Goal: Task Accomplishment & Management: Manage account settings

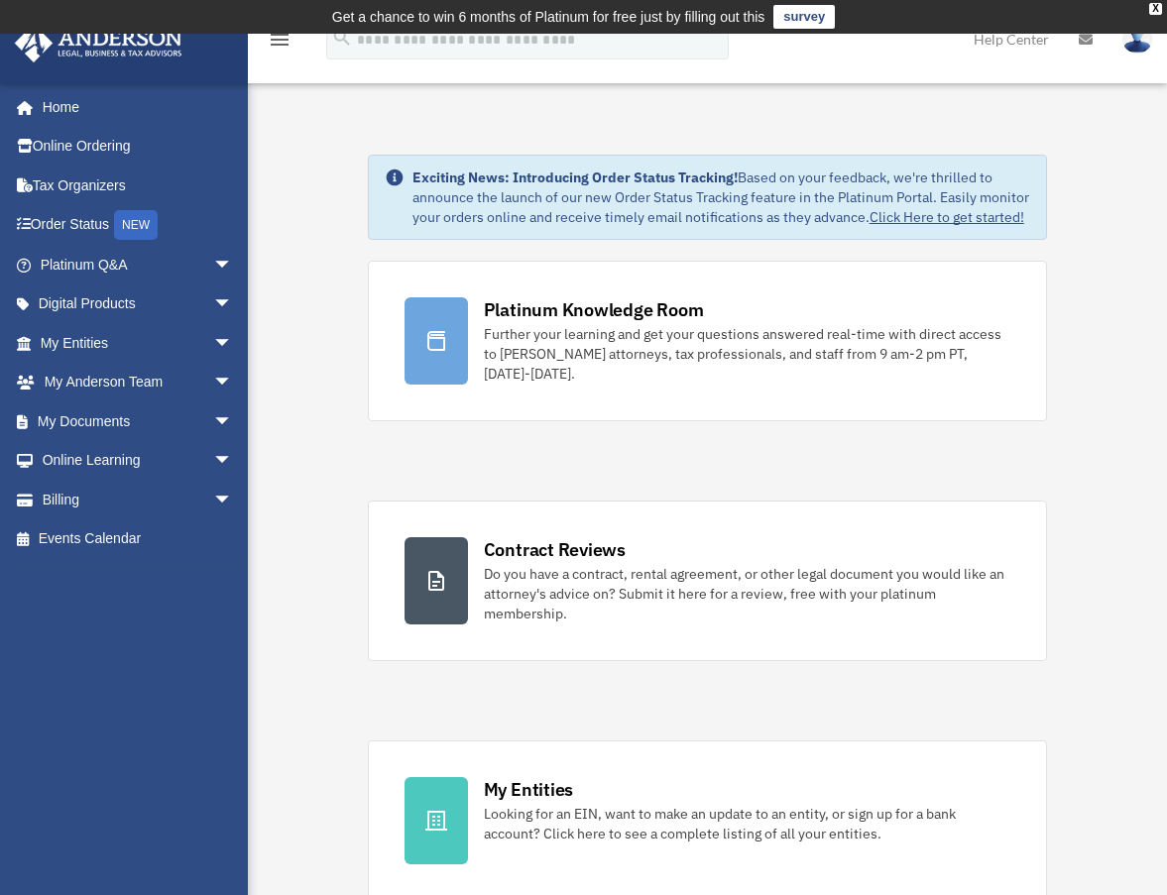
click at [1127, 41] on img at bounding box center [1137, 39] width 30 height 29
click at [213, 331] on span "arrow_drop_down" at bounding box center [233, 343] width 40 height 41
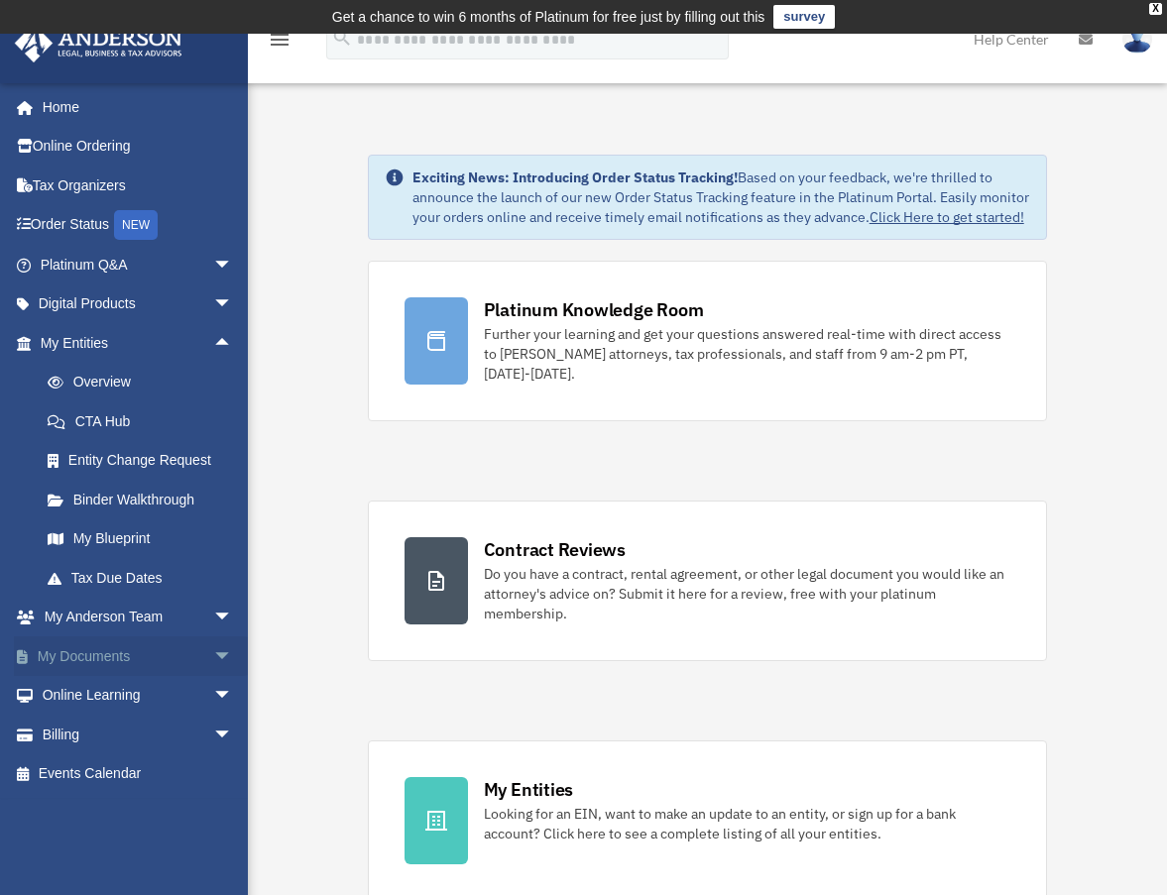
click at [213, 648] on span "arrow_drop_down" at bounding box center [233, 657] width 40 height 41
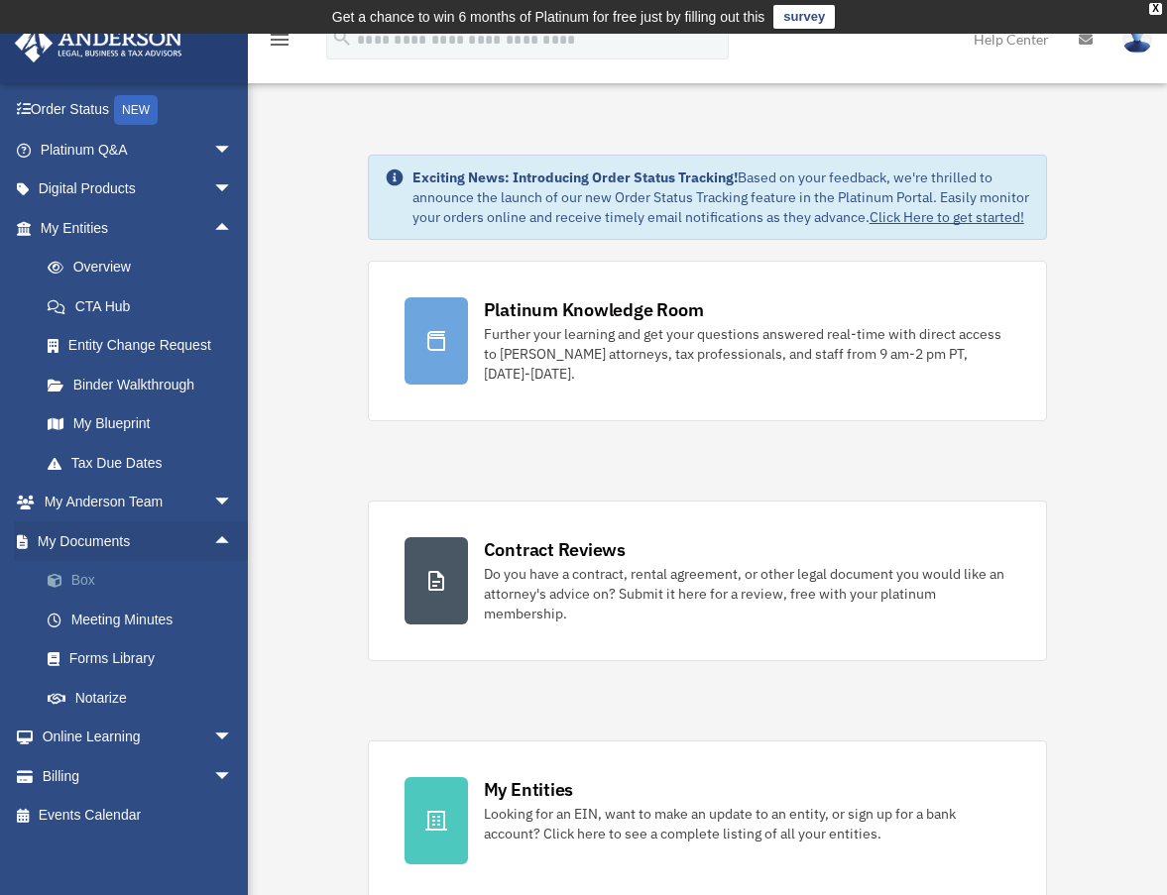
click at [117, 573] on link "Box" at bounding box center [145, 581] width 235 height 40
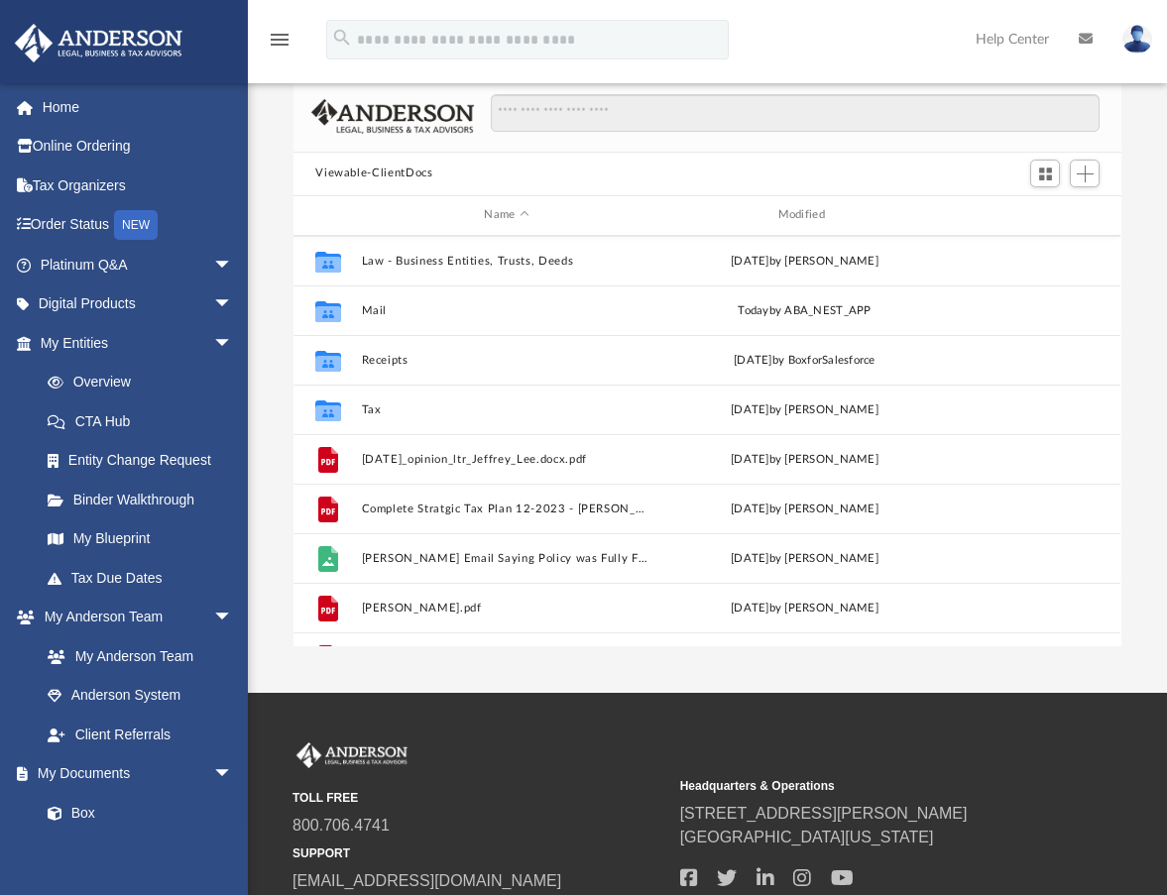
scroll to position [78, 0]
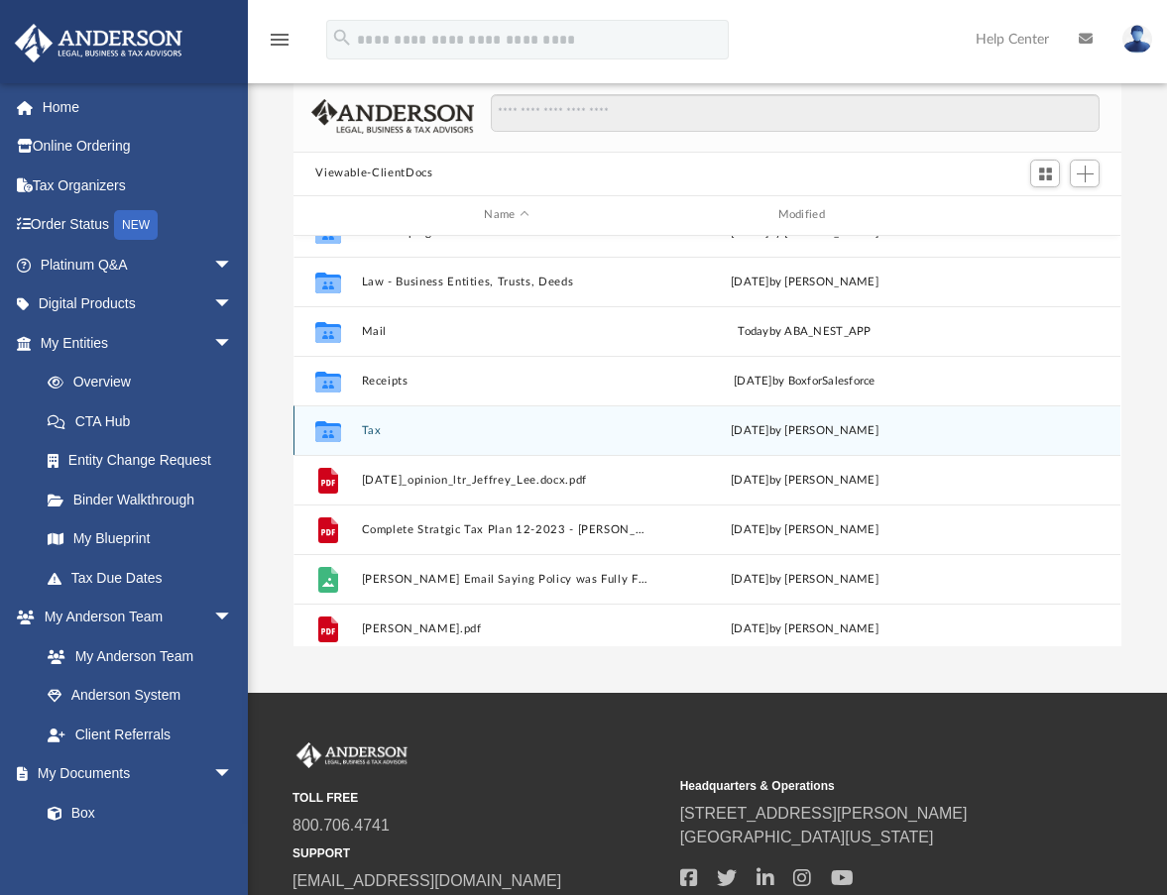
click at [333, 425] on icon "grid" at bounding box center [328, 433] width 26 height 16
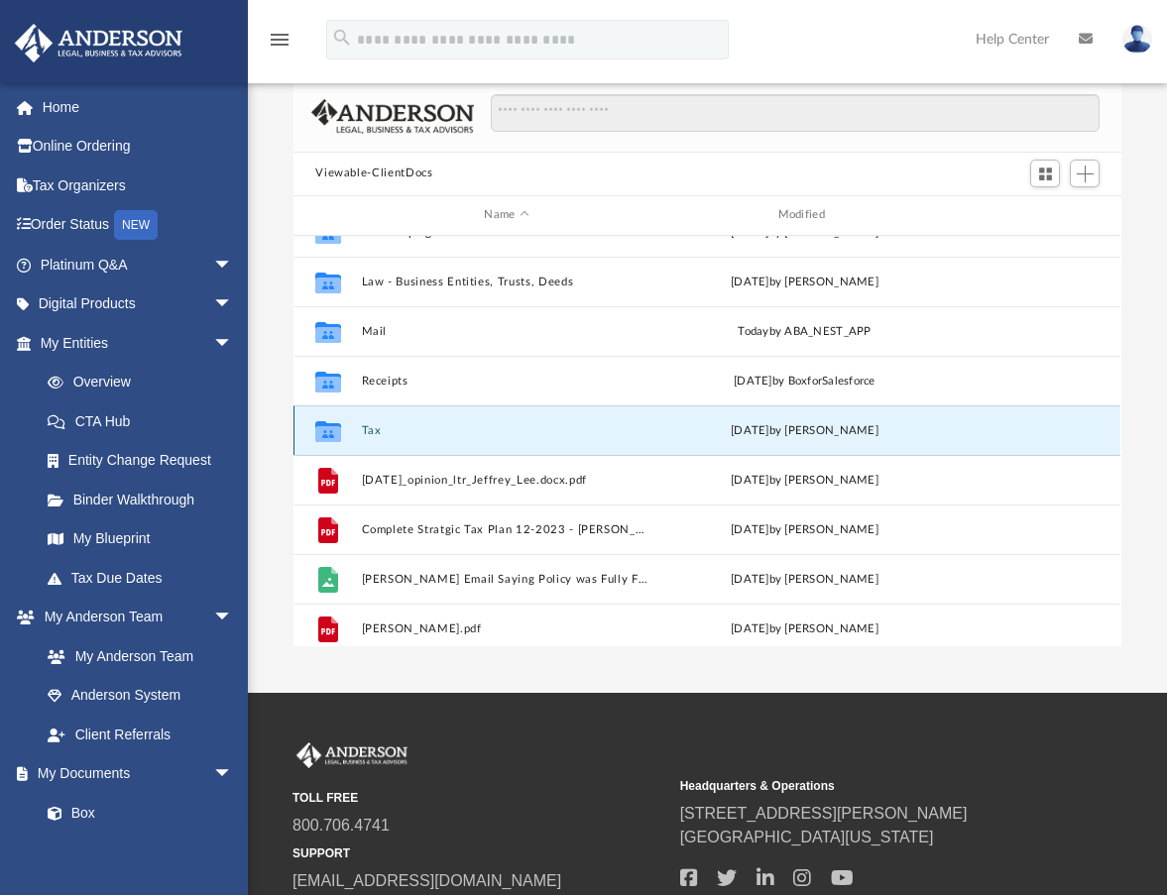
click at [369, 424] on button "Tax" at bounding box center [507, 430] width 290 height 13
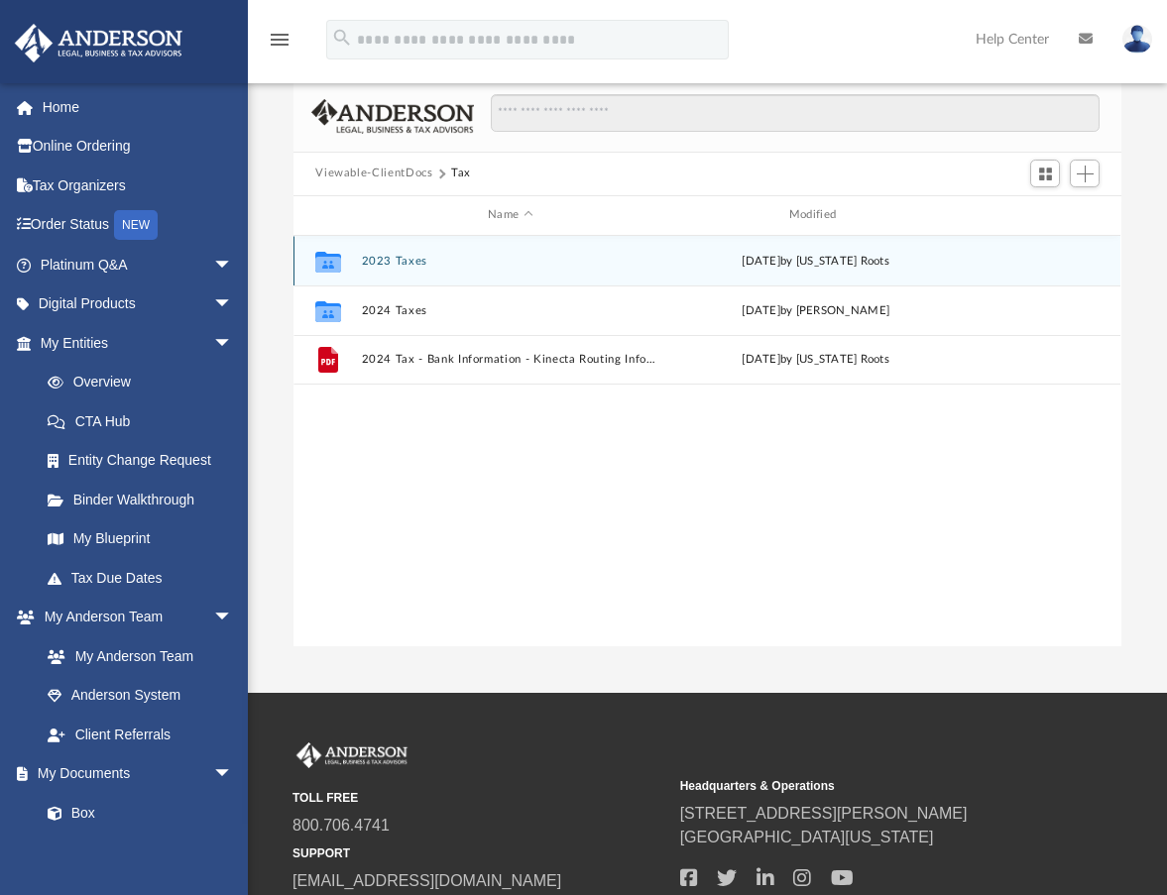
scroll to position [148, 0]
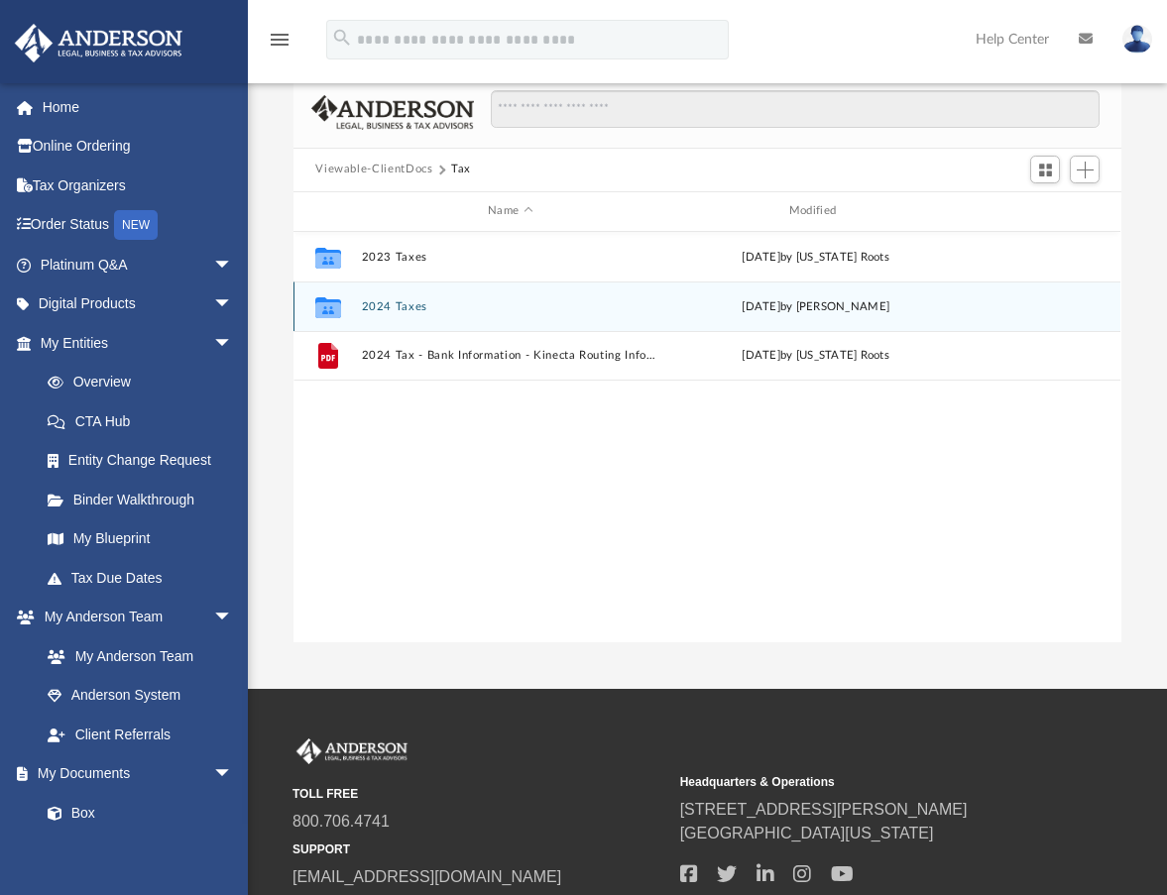
click at [382, 300] on button "2024 Taxes" at bounding box center [510, 306] width 297 height 13
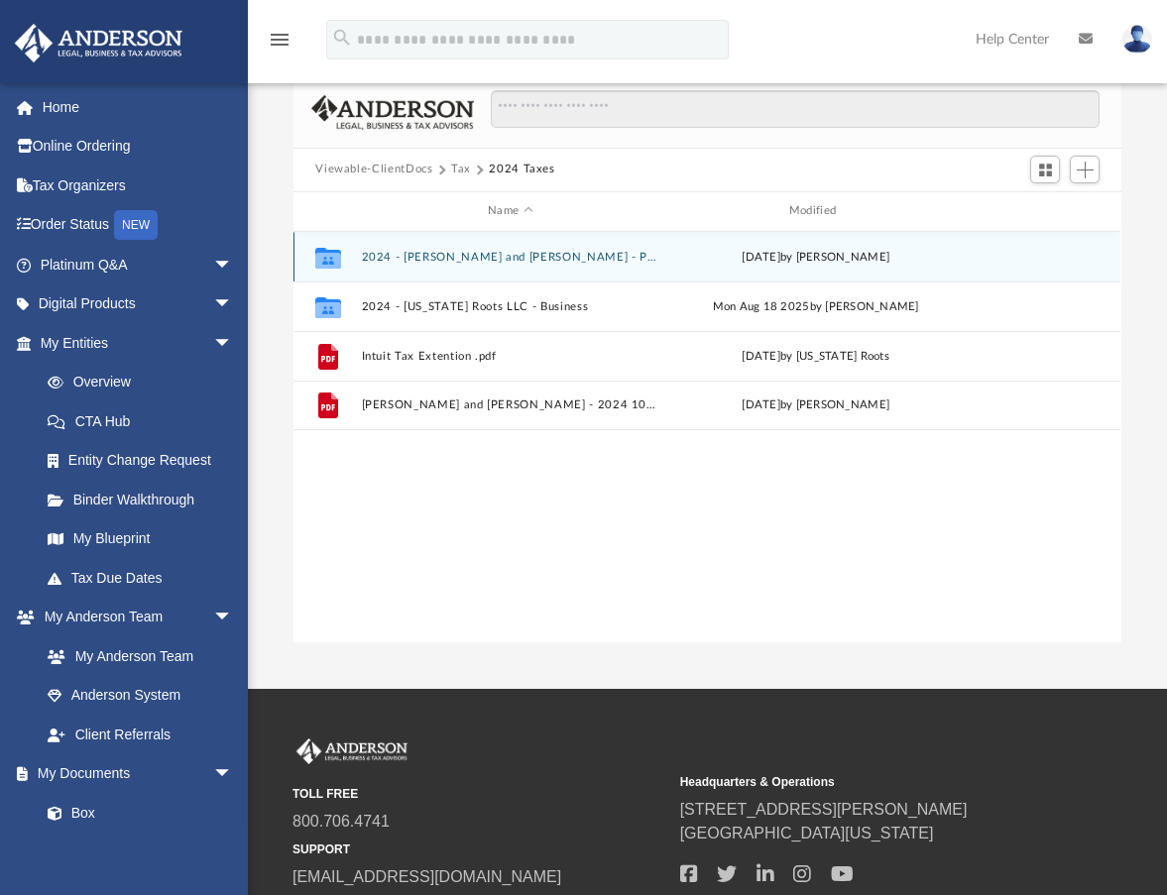
click at [416, 251] on button "2024 - Jeff and Kirsten Lee - Personal" at bounding box center [510, 257] width 297 height 13
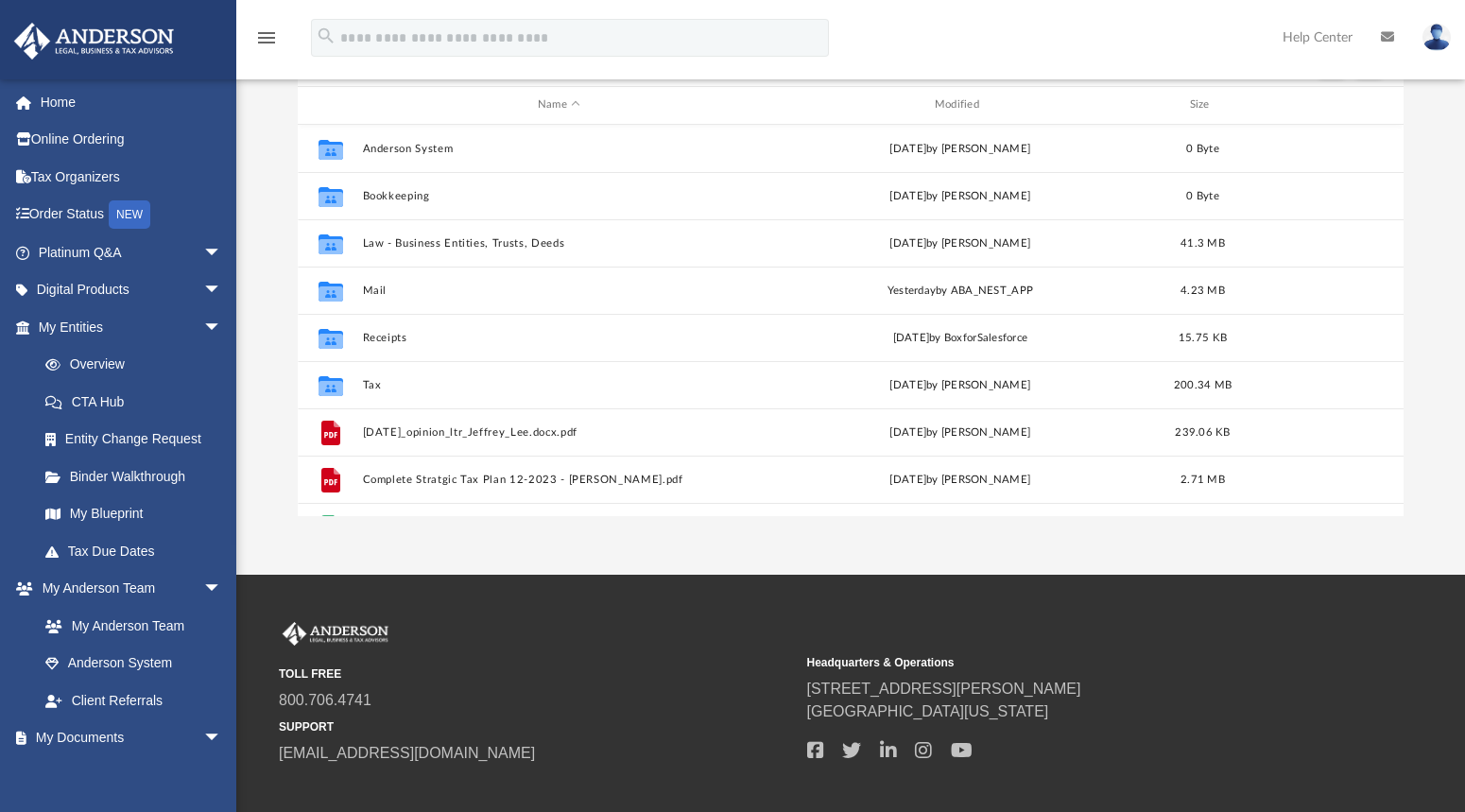
scroll to position [62, 0]
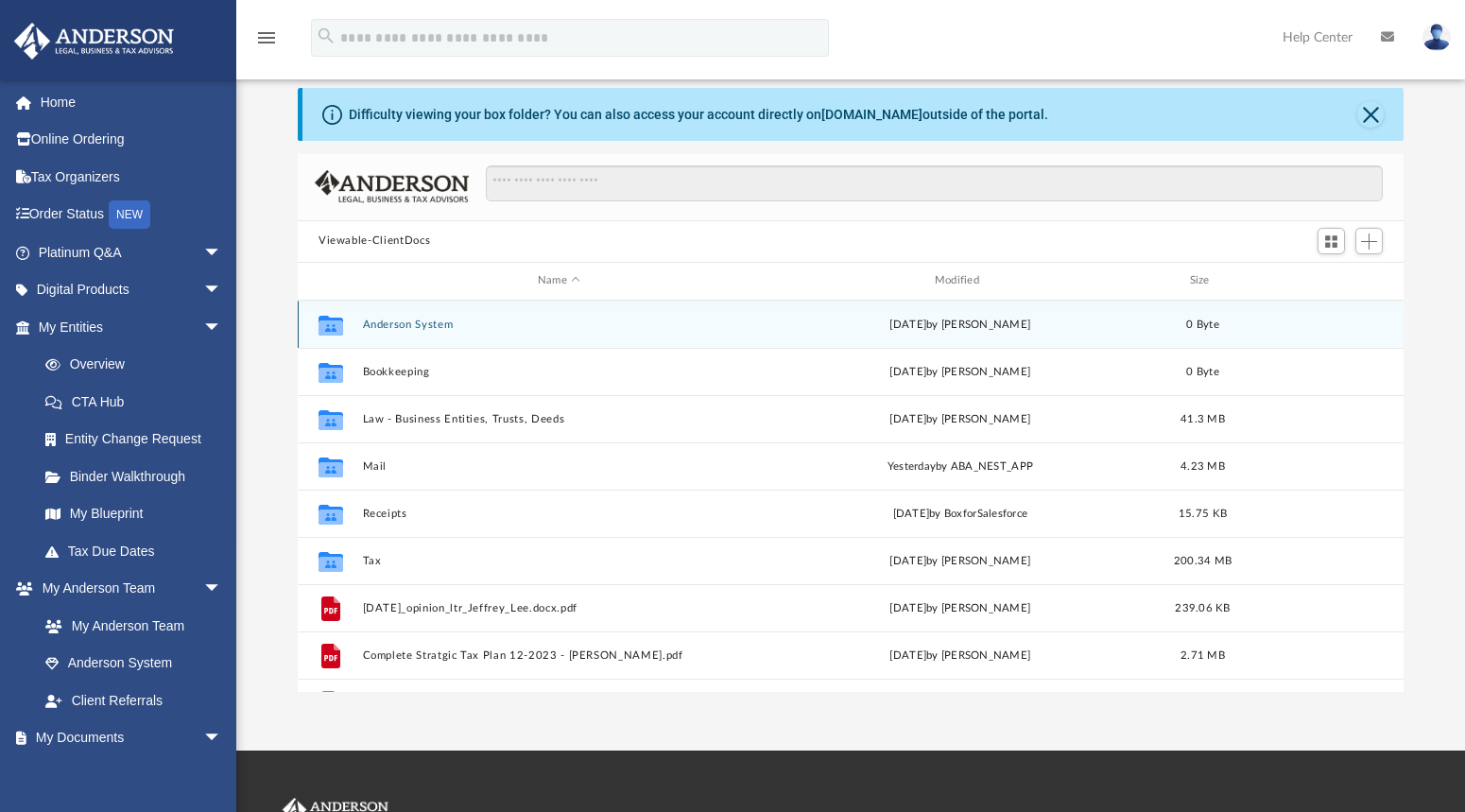
click at [379, 327] on button "Anderson System" at bounding box center [560, 323] width 393 height 12
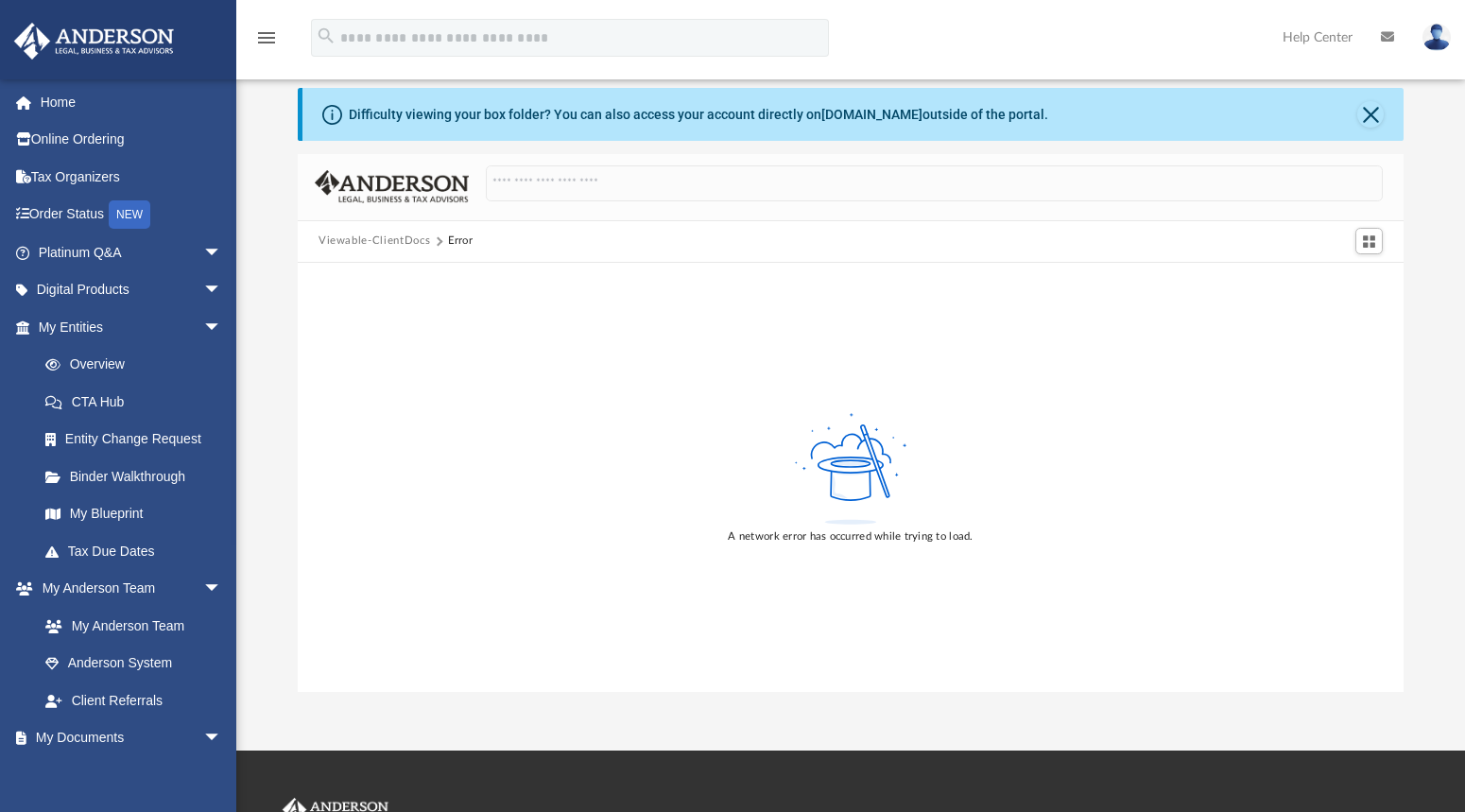
click at [397, 244] on button "Viewable-ClientDocs" at bounding box center [374, 241] width 112 height 17
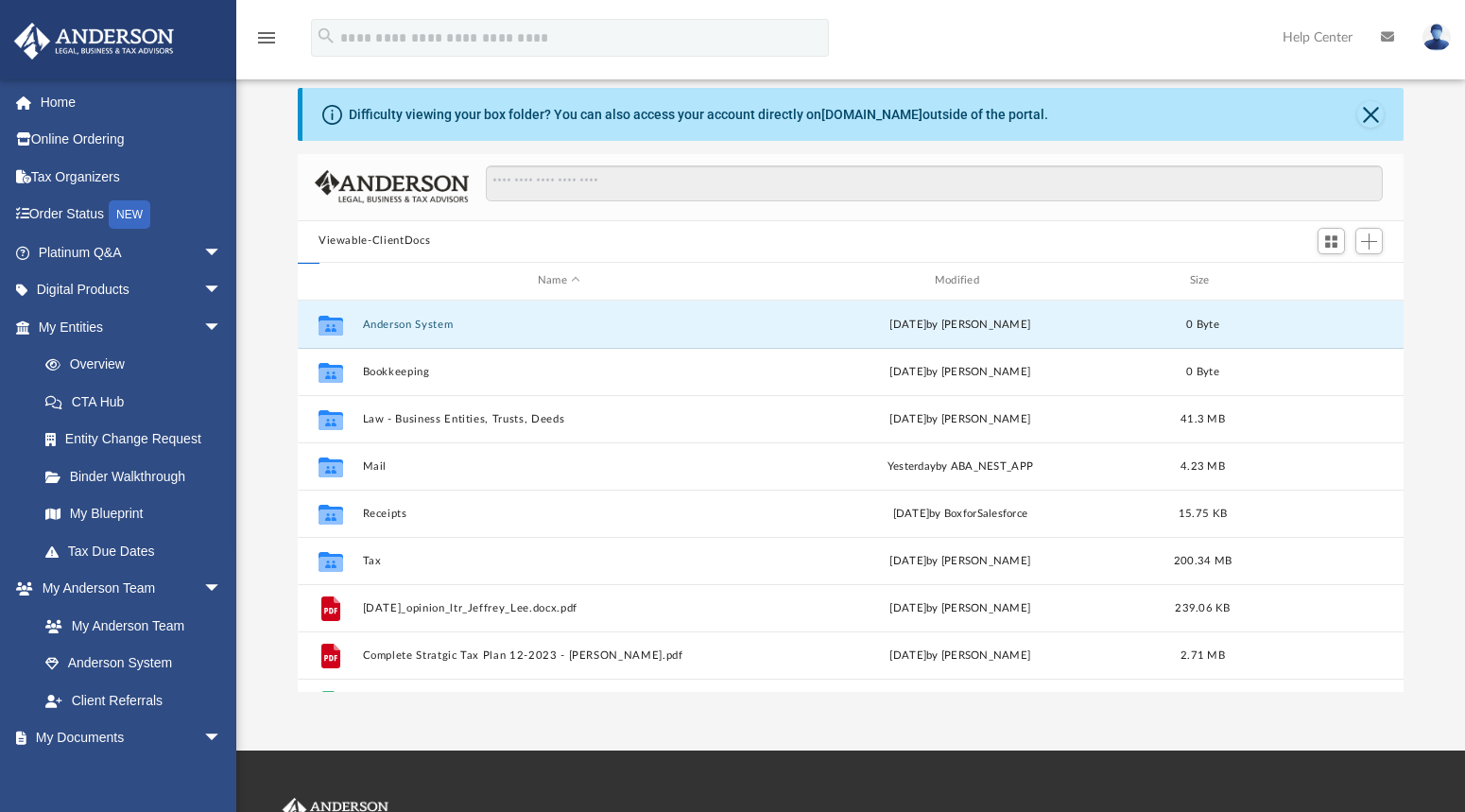
scroll to position [416, 1091]
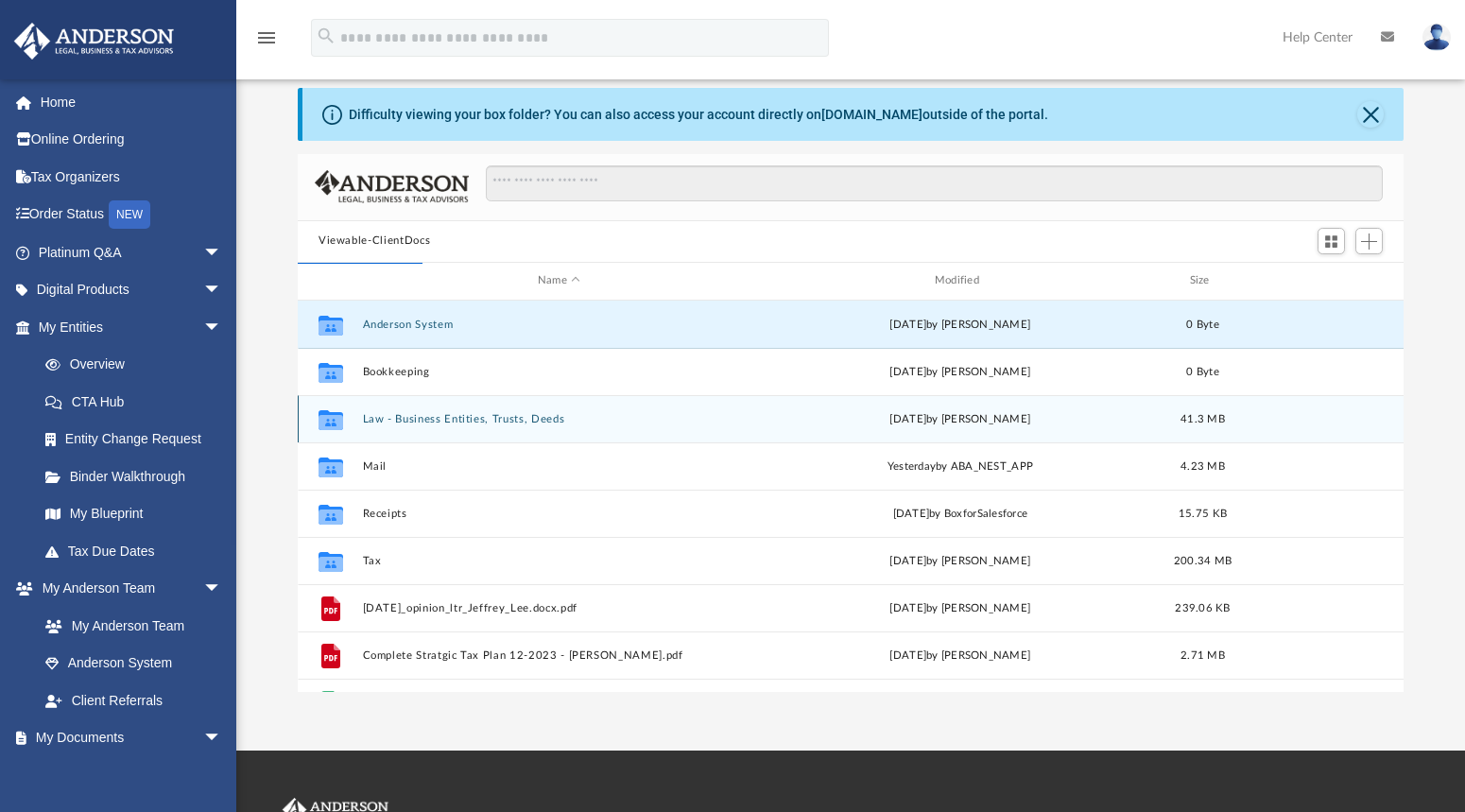
click at [381, 424] on div "Collaborated Folder Law - Business Entities, Trusts, Deeds [DATE] by [PERSON_NA…" at bounding box center [850, 418] width 1106 height 48
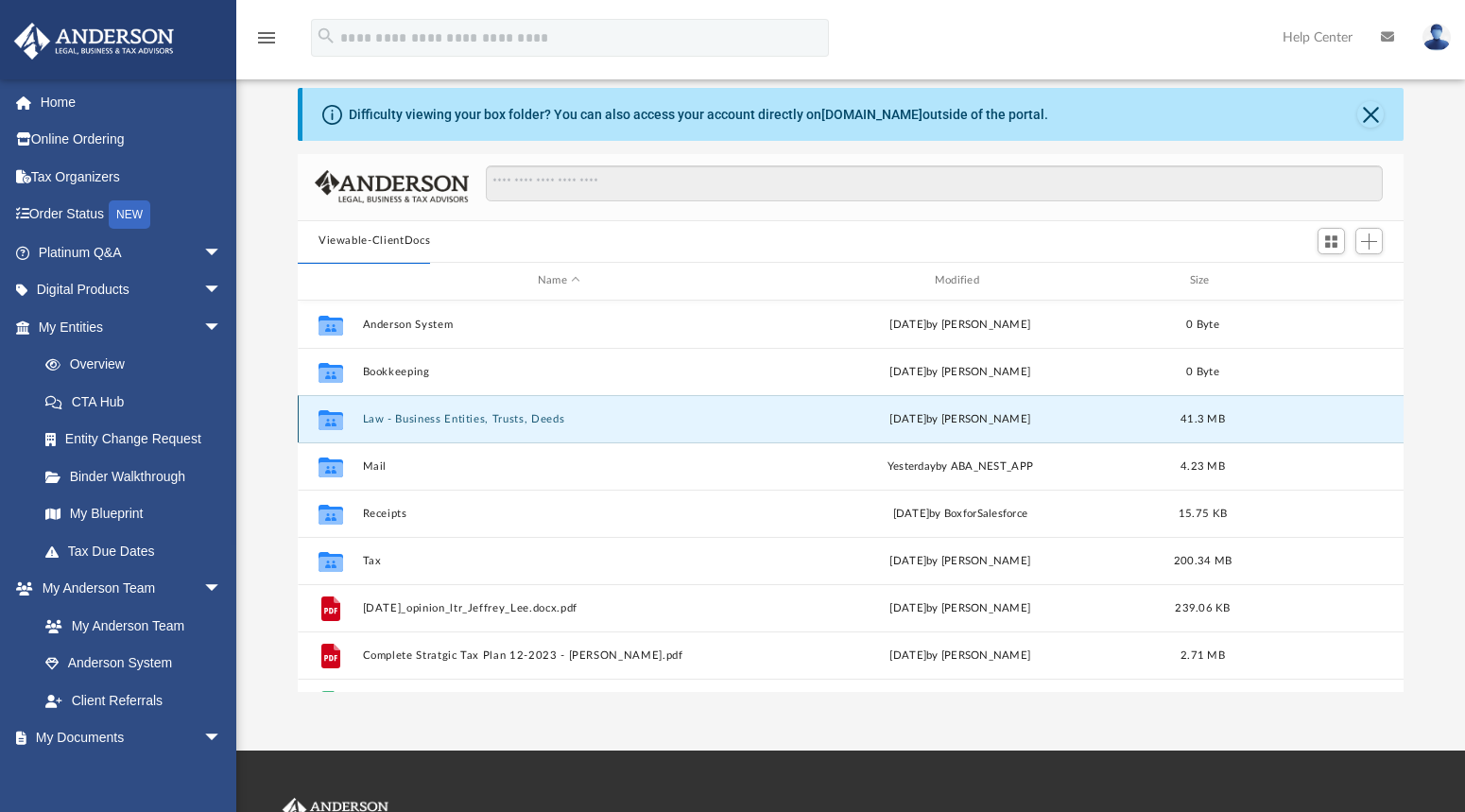
click at [382, 421] on button "Law - Business Entities, Trusts, Deeds" at bounding box center [560, 417] width 393 height 12
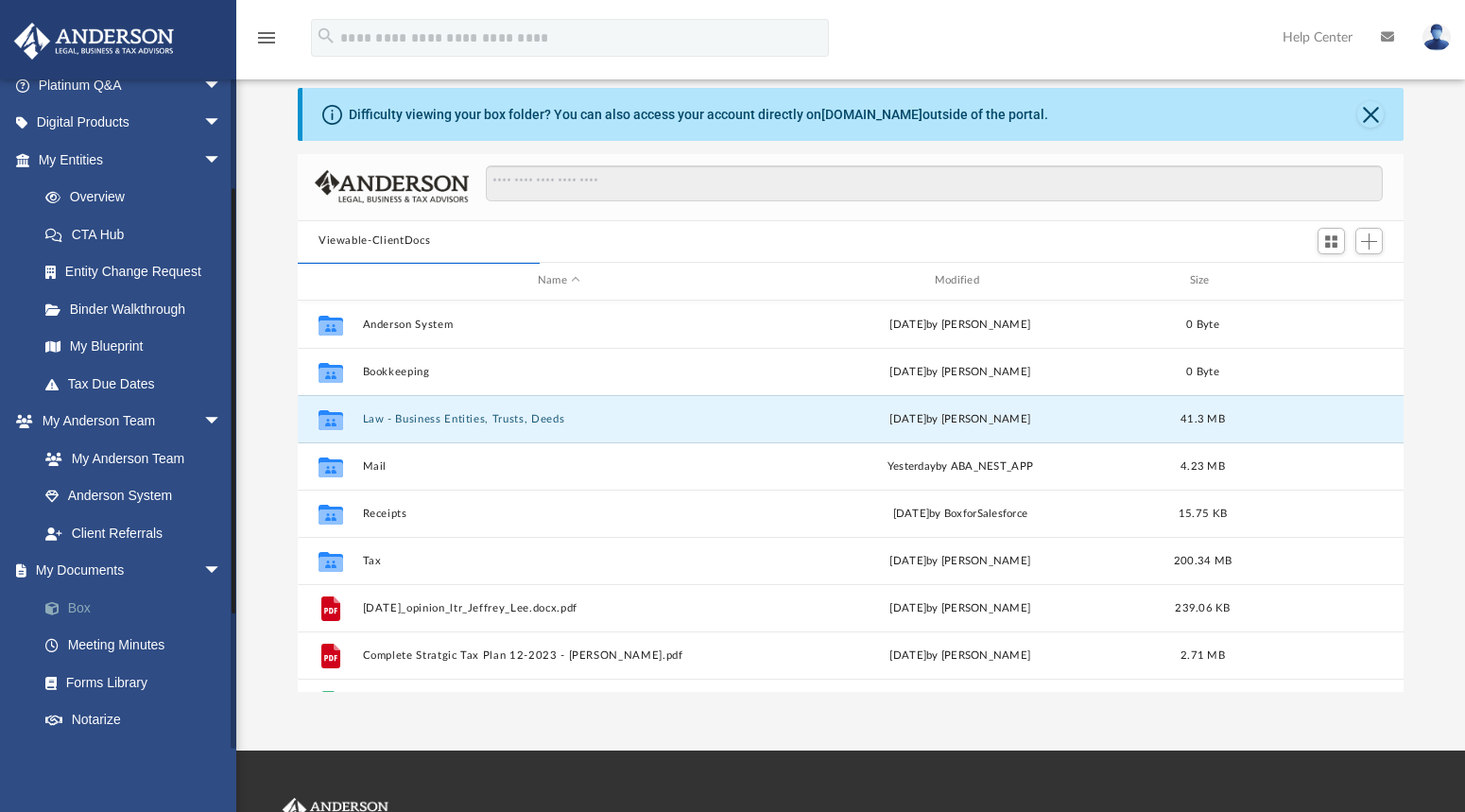
click at [90, 599] on link "Box" at bounding box center [138, 608] width 224 height 38
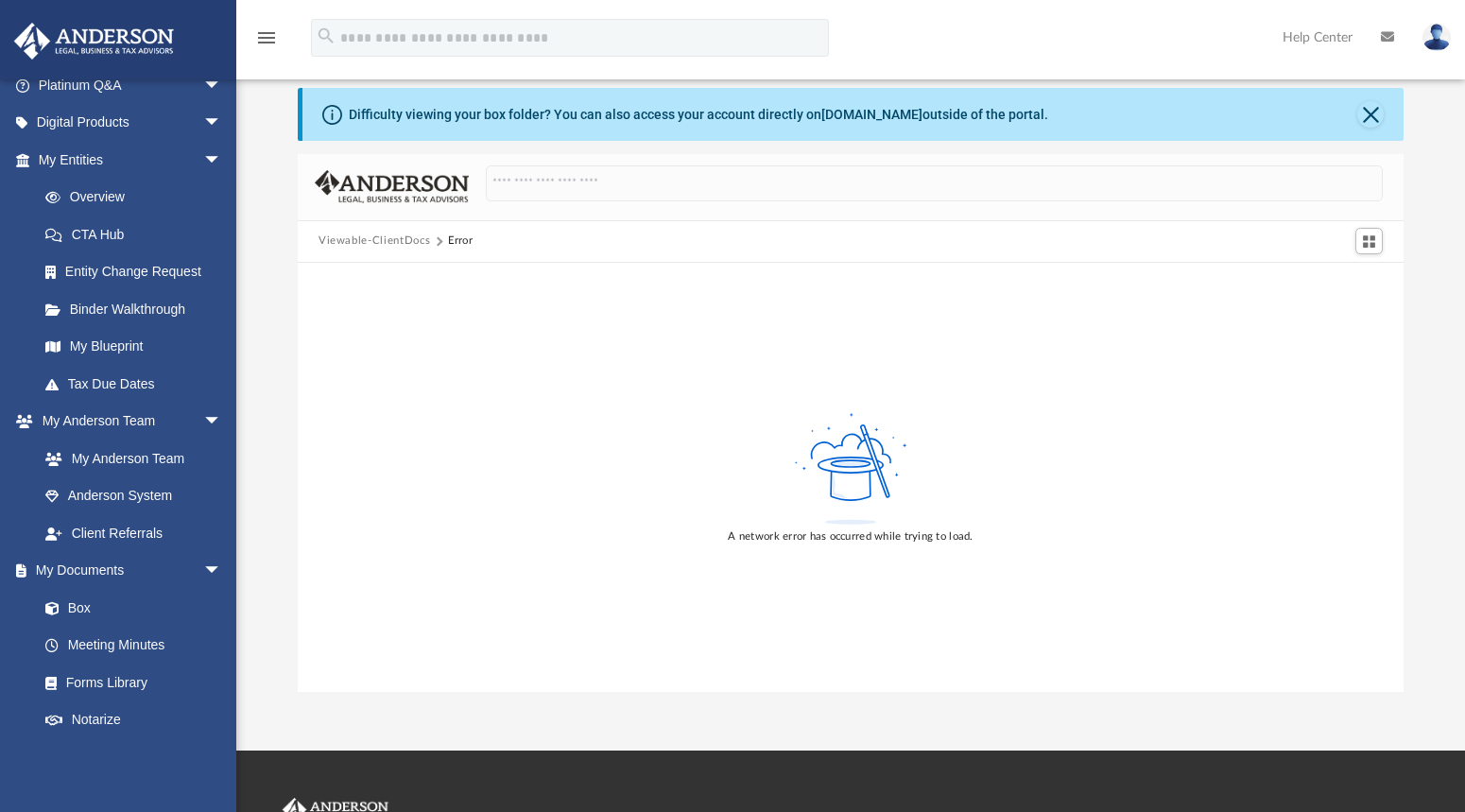
click at [393, 240] on button "Viewable-ClientDocs" at bounding box center [374, 241] width 112 height 17
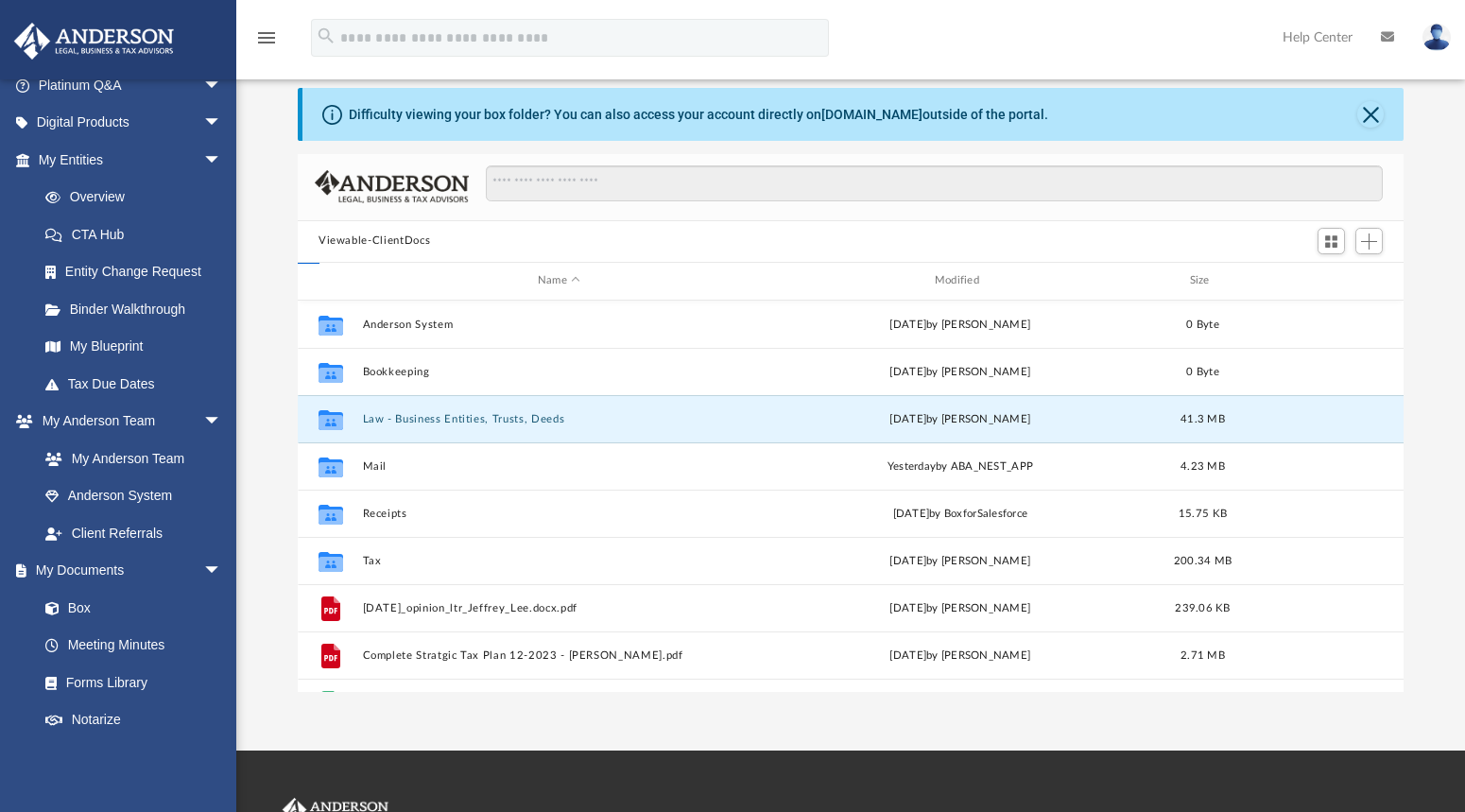
scroll to position [416, 1091]
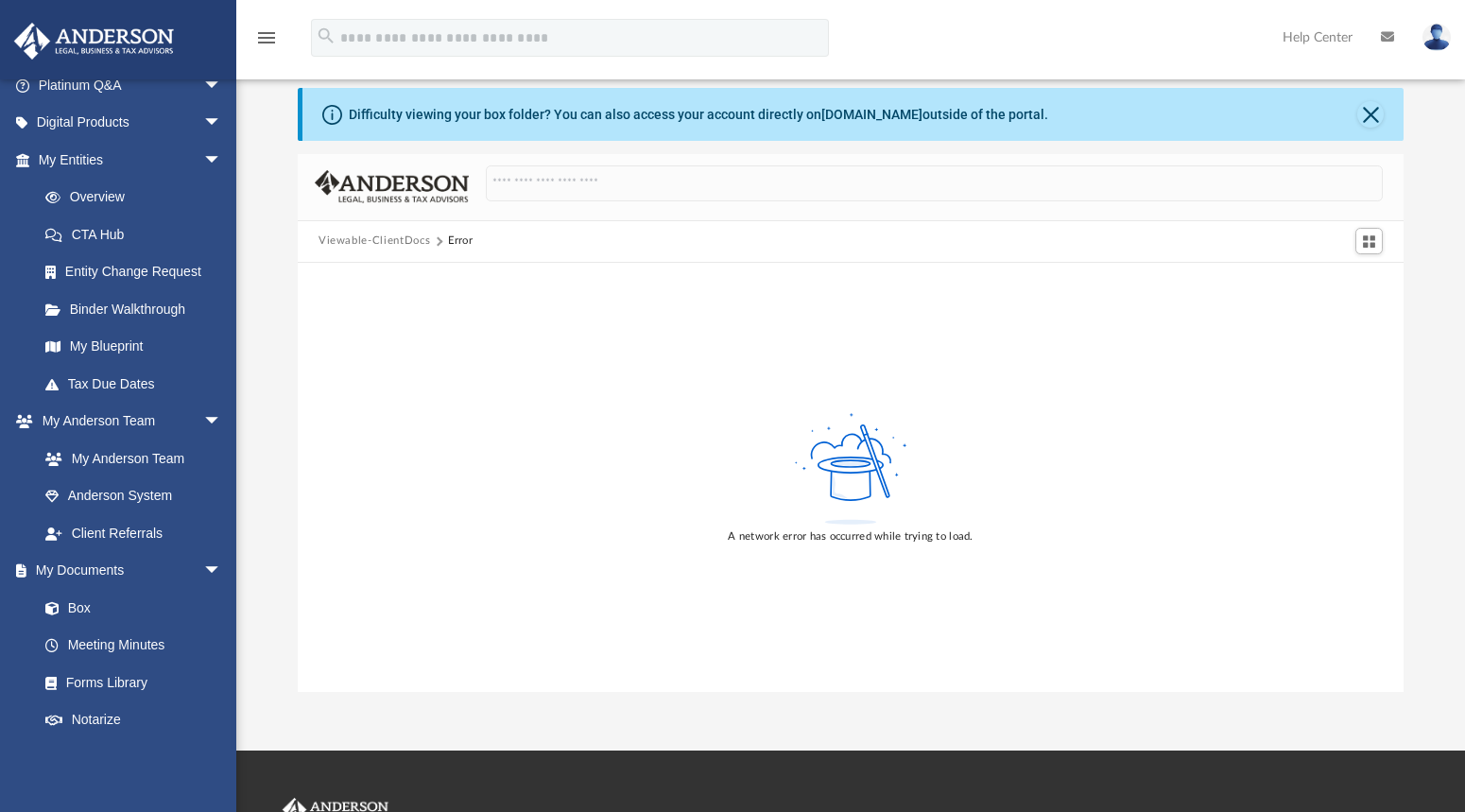
click at [384, 241] on button "Viewable-ClientDocs" at bounding box center [374, 241] width 112 height 17
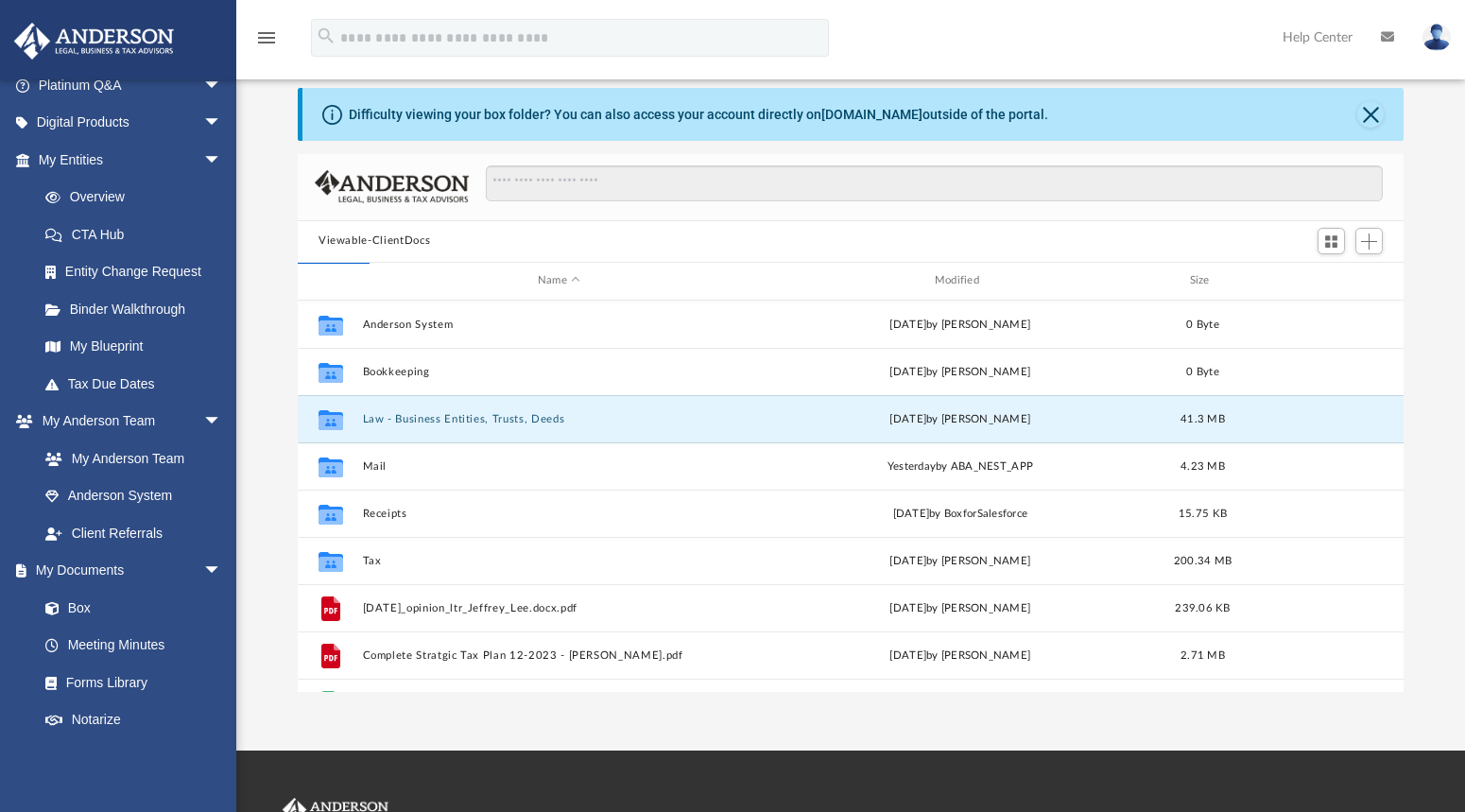
click at [384, 241] on button "Viewable-ClientDocs" at bounding box center [374, 241] width 112 height 17
click at [74, 567] on link "My Documents arrow_drop_down" at bounding box center [132, 571] width 237 height 38
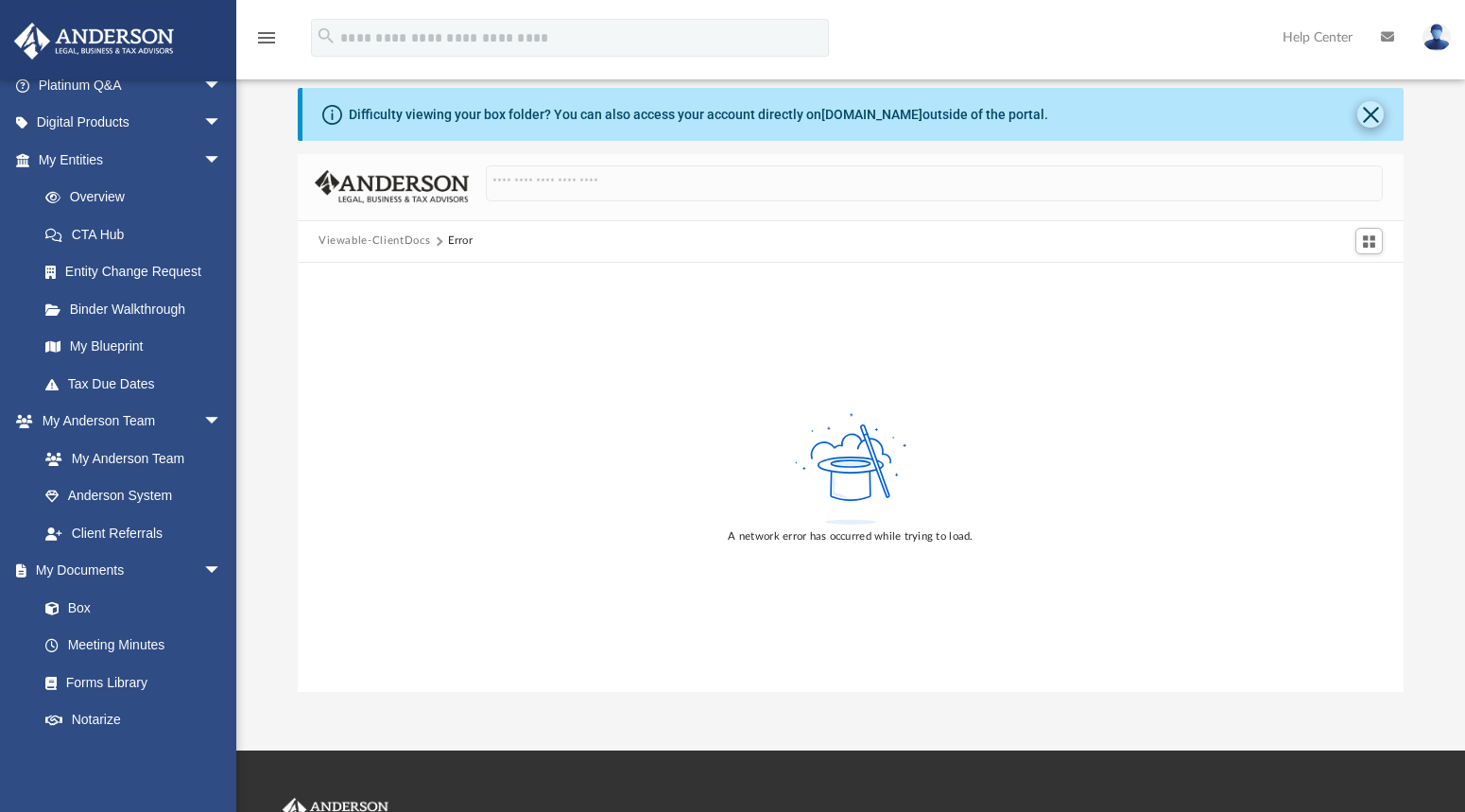
click at [1367, 112] on button "Close" at bounding box center [1371, 114] width 27 height 27
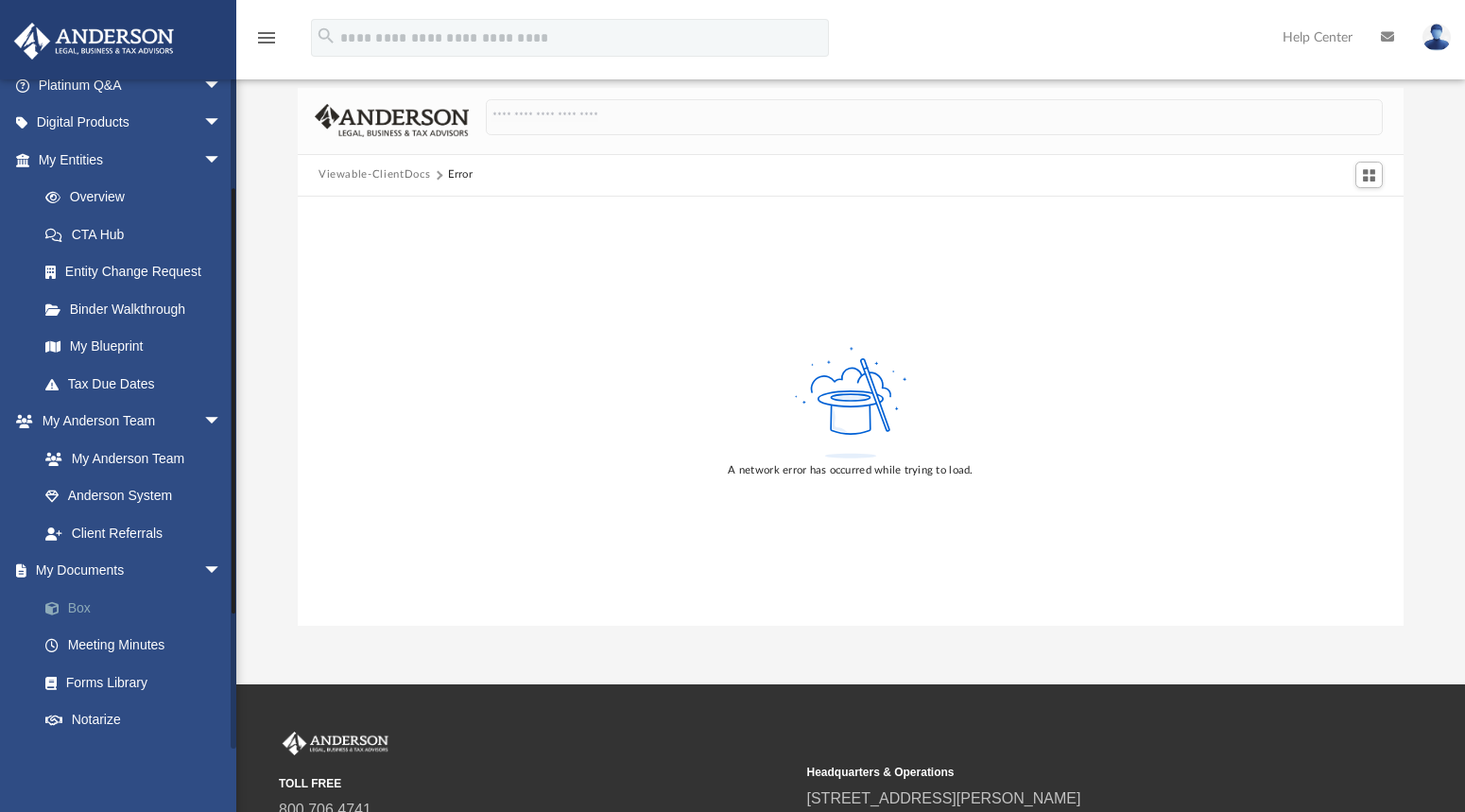
click at [59, 589] on link "Box" at bounding box center [138, 608] width 224 height 38
click at [84, 594] on link "Box" at bounding box center [138, 608] width 224 height 38
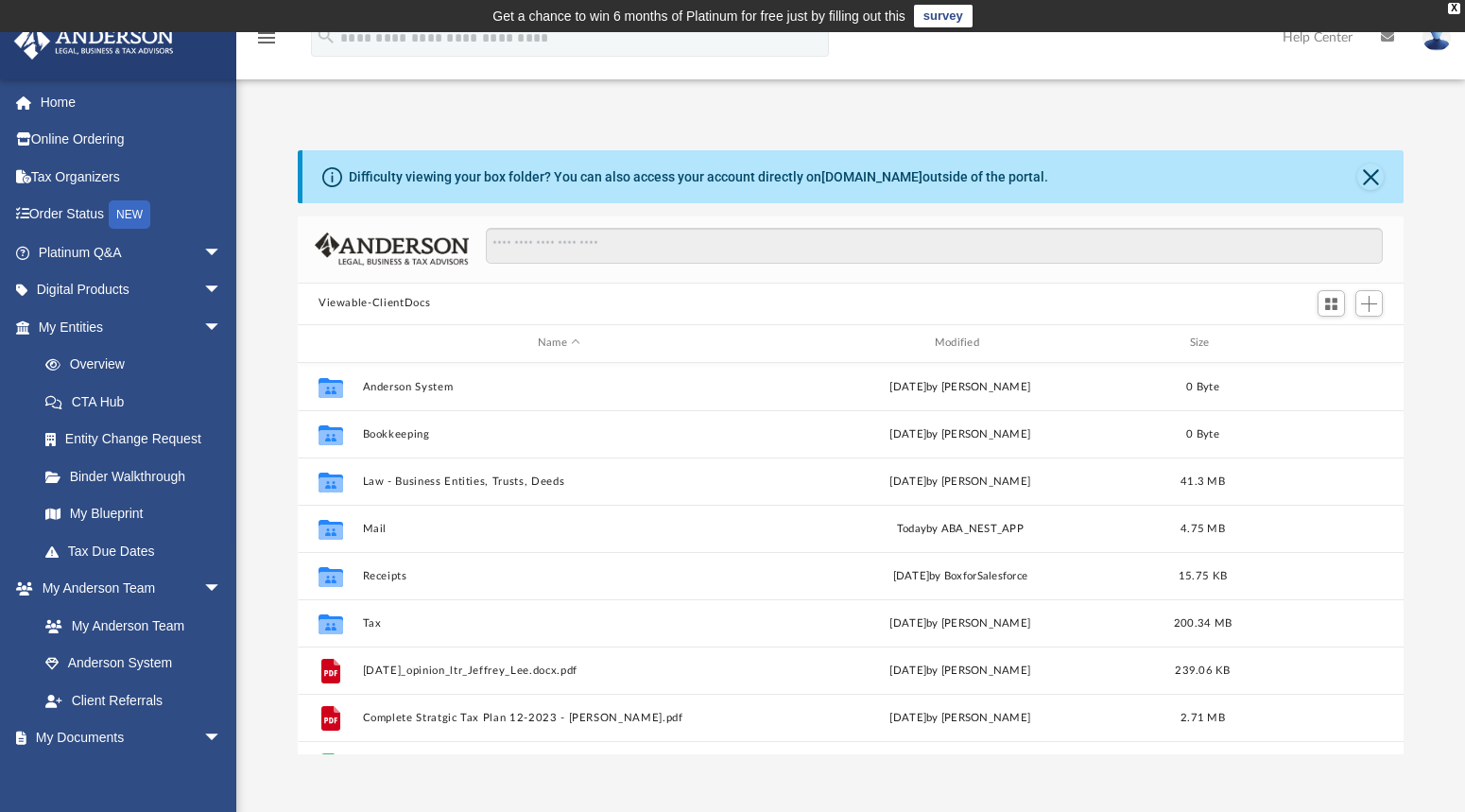
scroll to position [416, 1091]
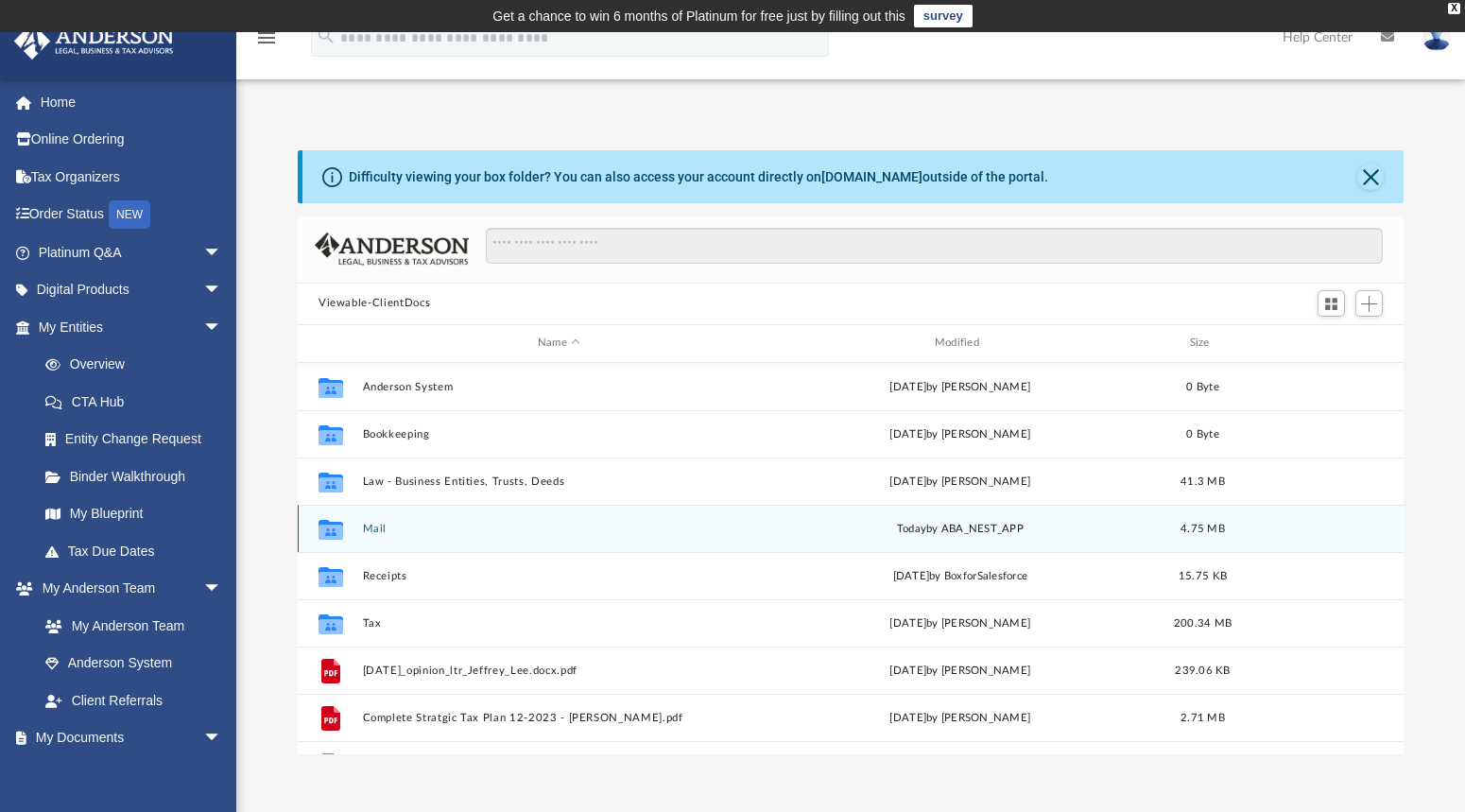
click at [370, 522] on button "Mail" at bounding box center [560, 527] width 393 height 12
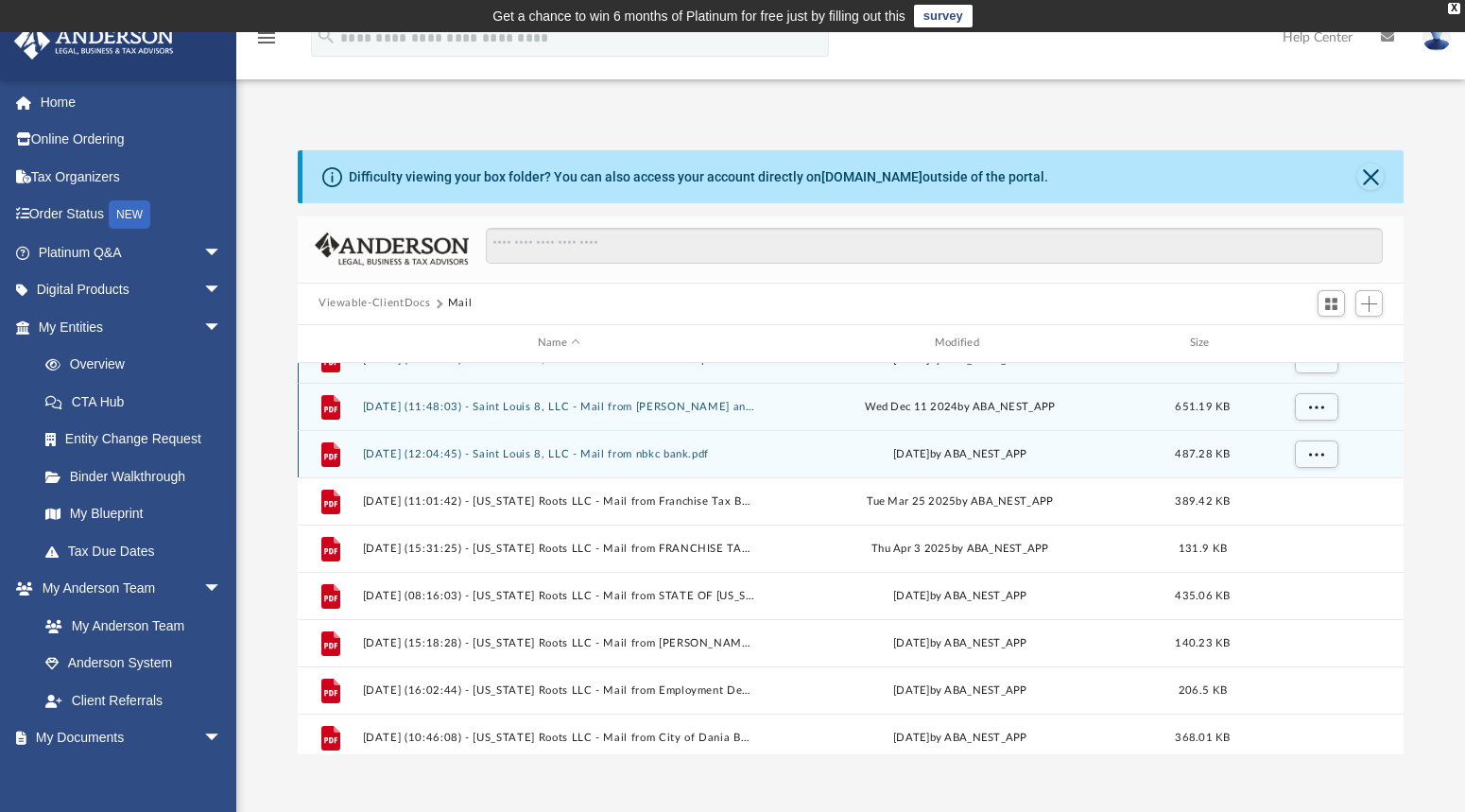
scroll to position [0, 0]
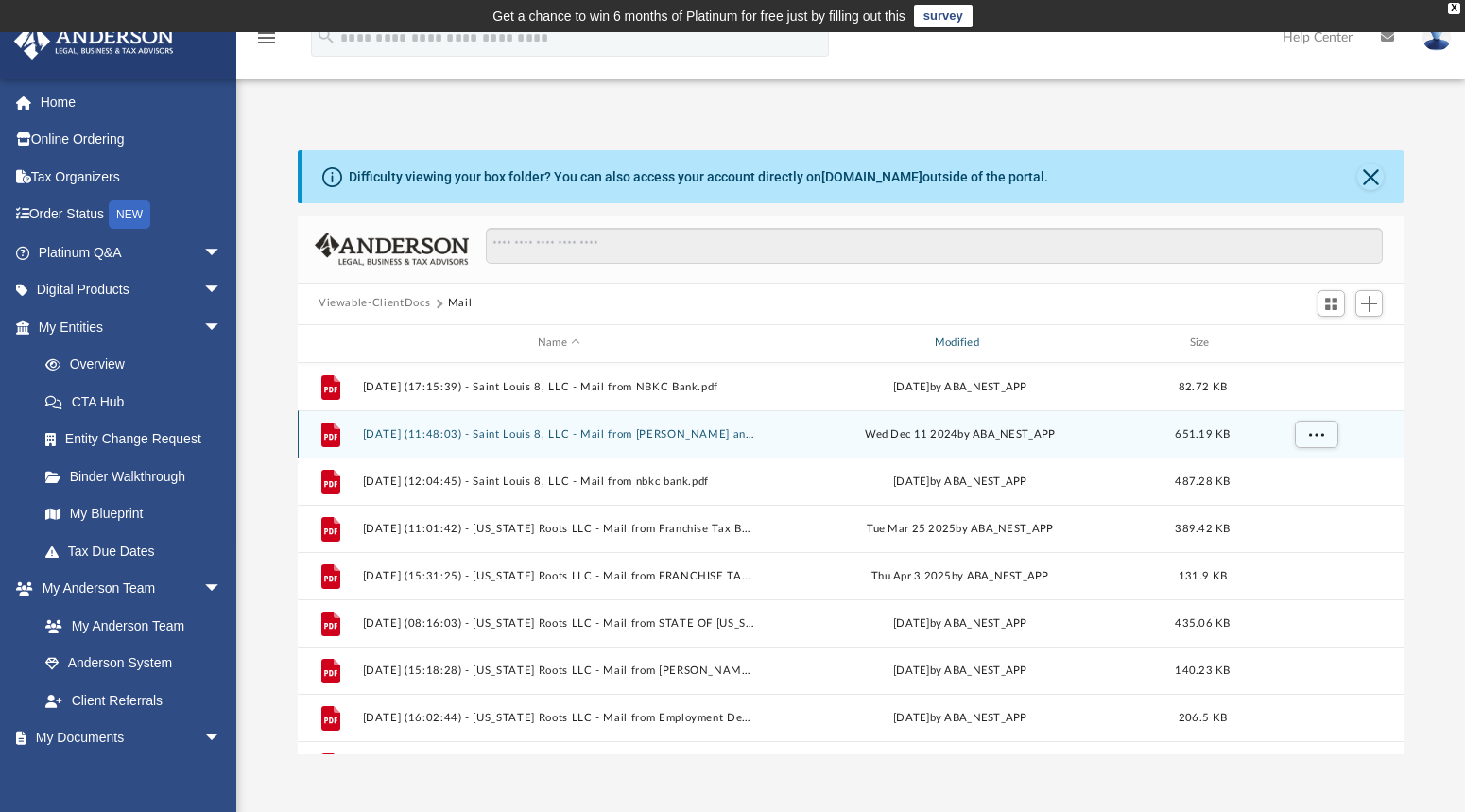
click at [973, 344] on div "Modified" at bounding box center [960, 343] width 393 height 17
click at [959, 344] on div "Modified" at bounding box center [960, 343] width 393 height 17
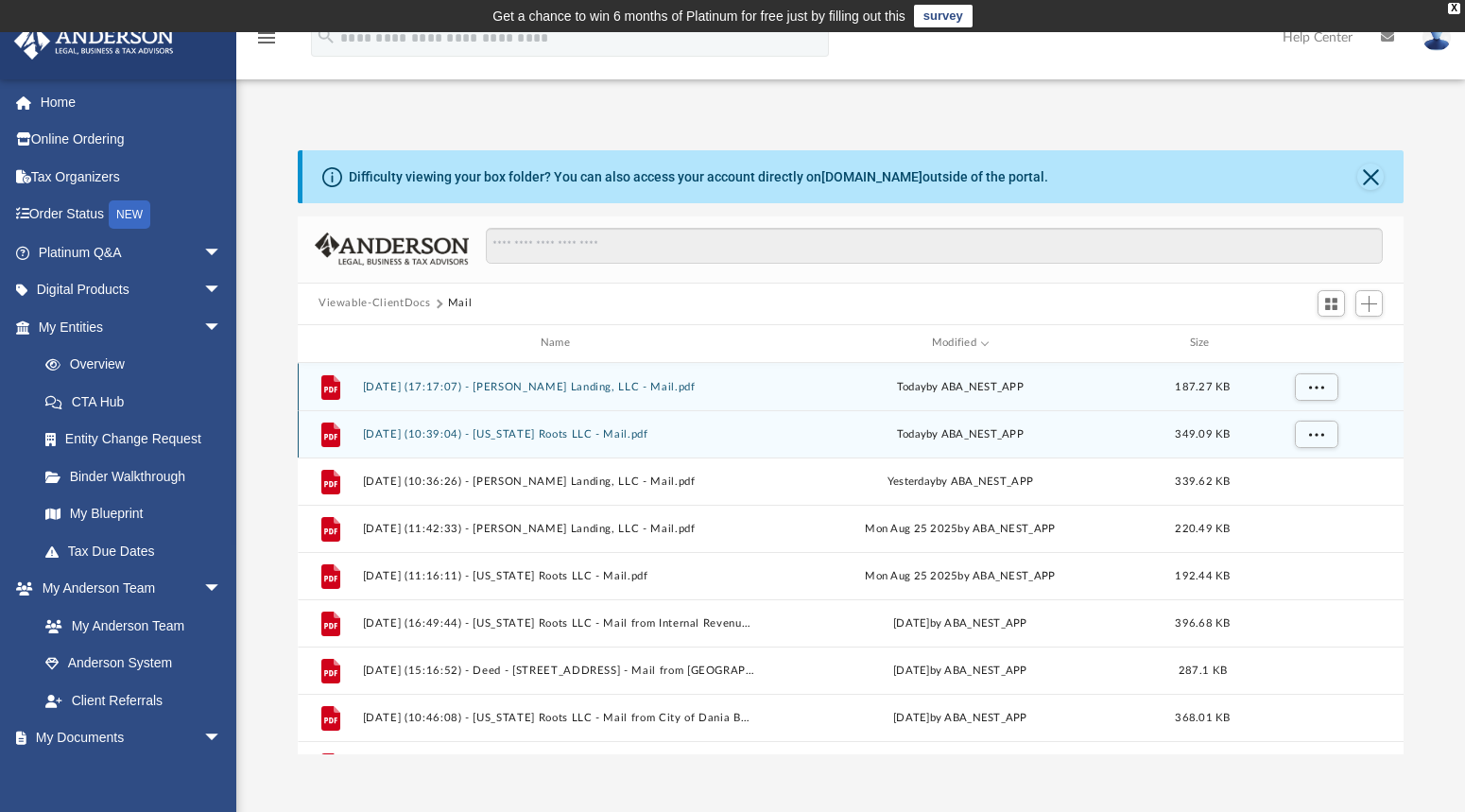
click at [537, 387] on button "2025.09.10 (17:17:07) - Brock Landing, LLC - Mail.pdf" at bounding box center [560, 386] width 393 height 12
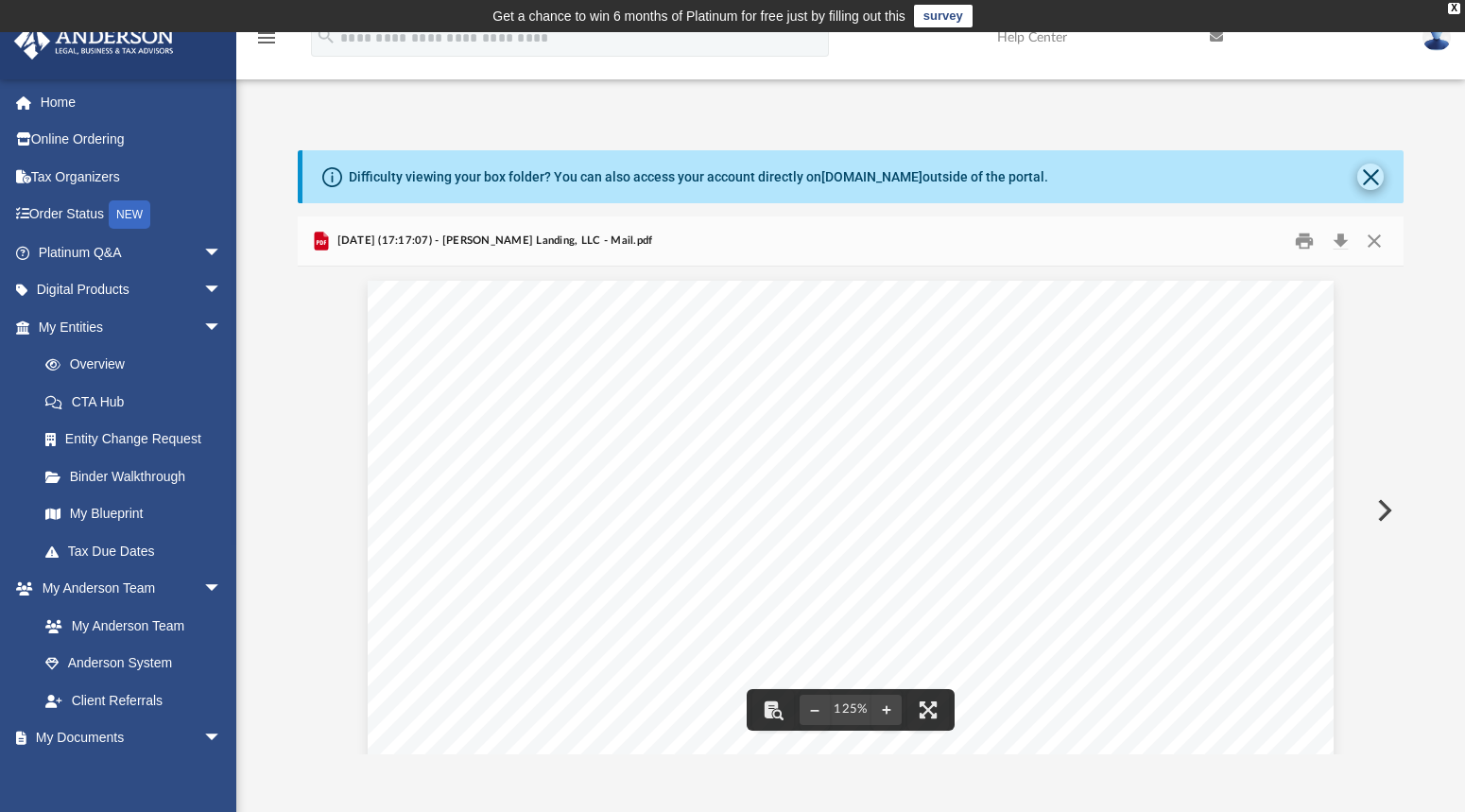
click at [1364, 180] on button "Close" at bounding box center [1371, 177] width 27 height 27
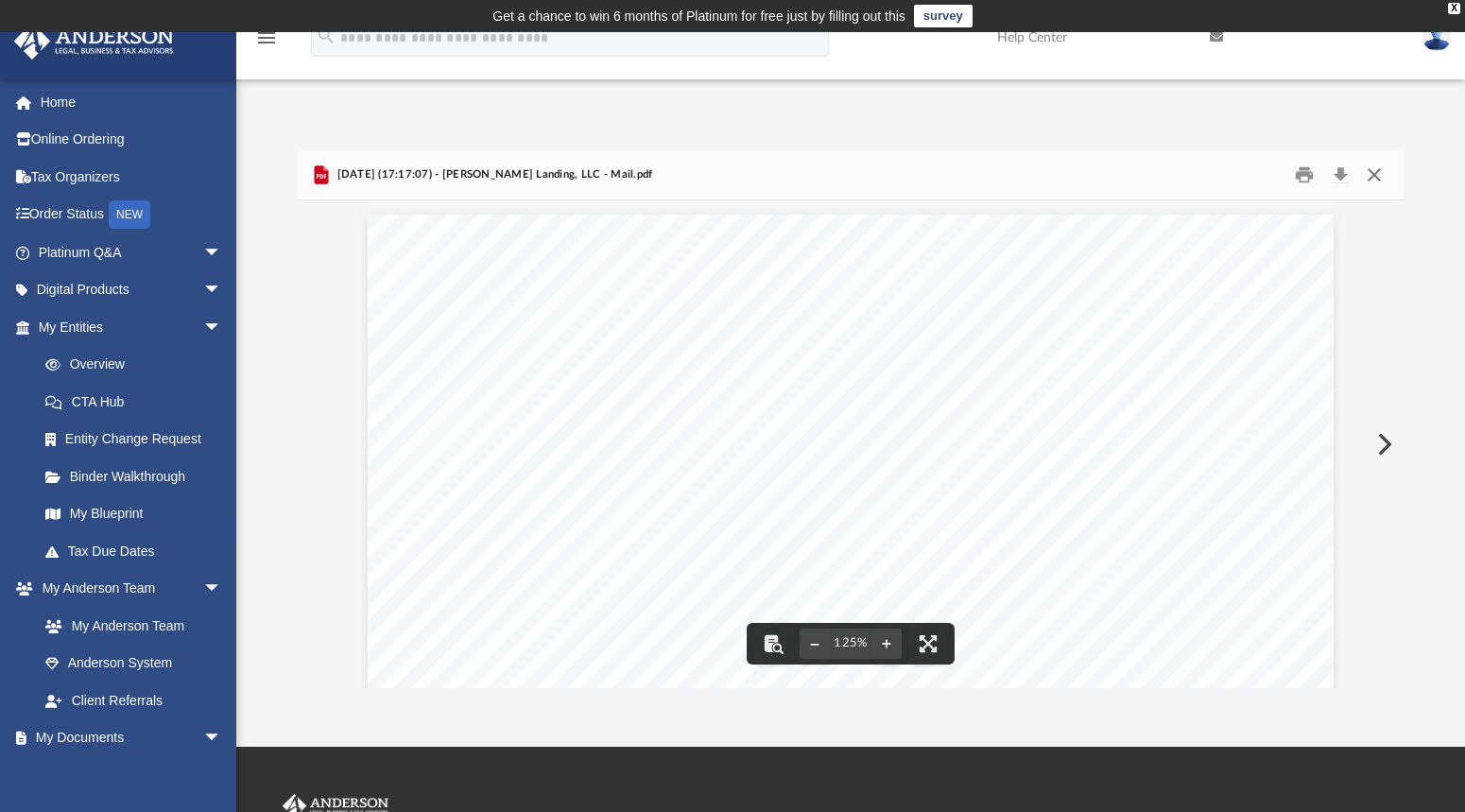
click at [1376, 173] on button "Close" at bounding box center [1374, 174] width 34 height 30
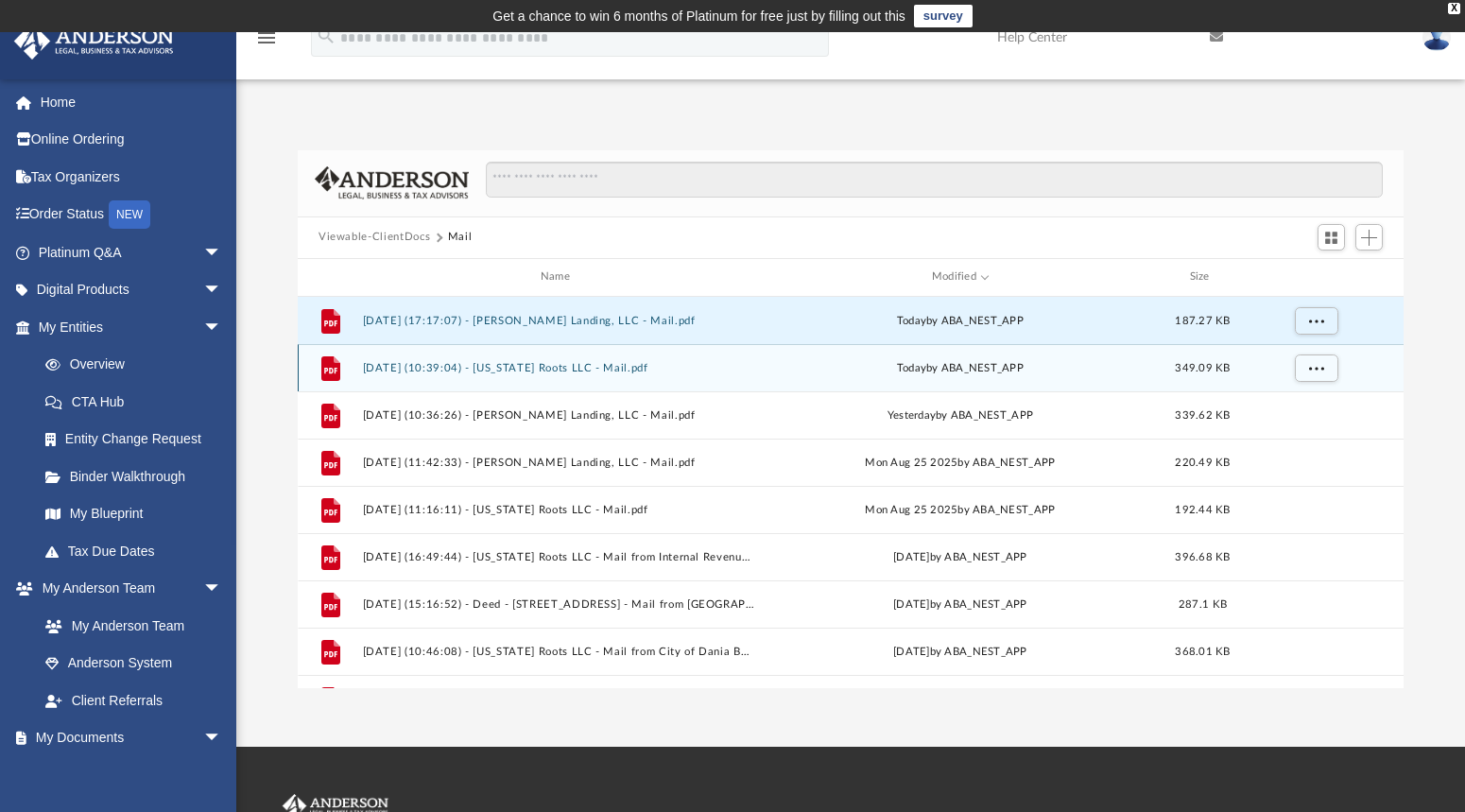
click at [517, 364] on button "2025.09.10 (10:39:04) - Texas Roots LLC - Mail.pdf" at bounding box center [560, 367] width 393 height 12
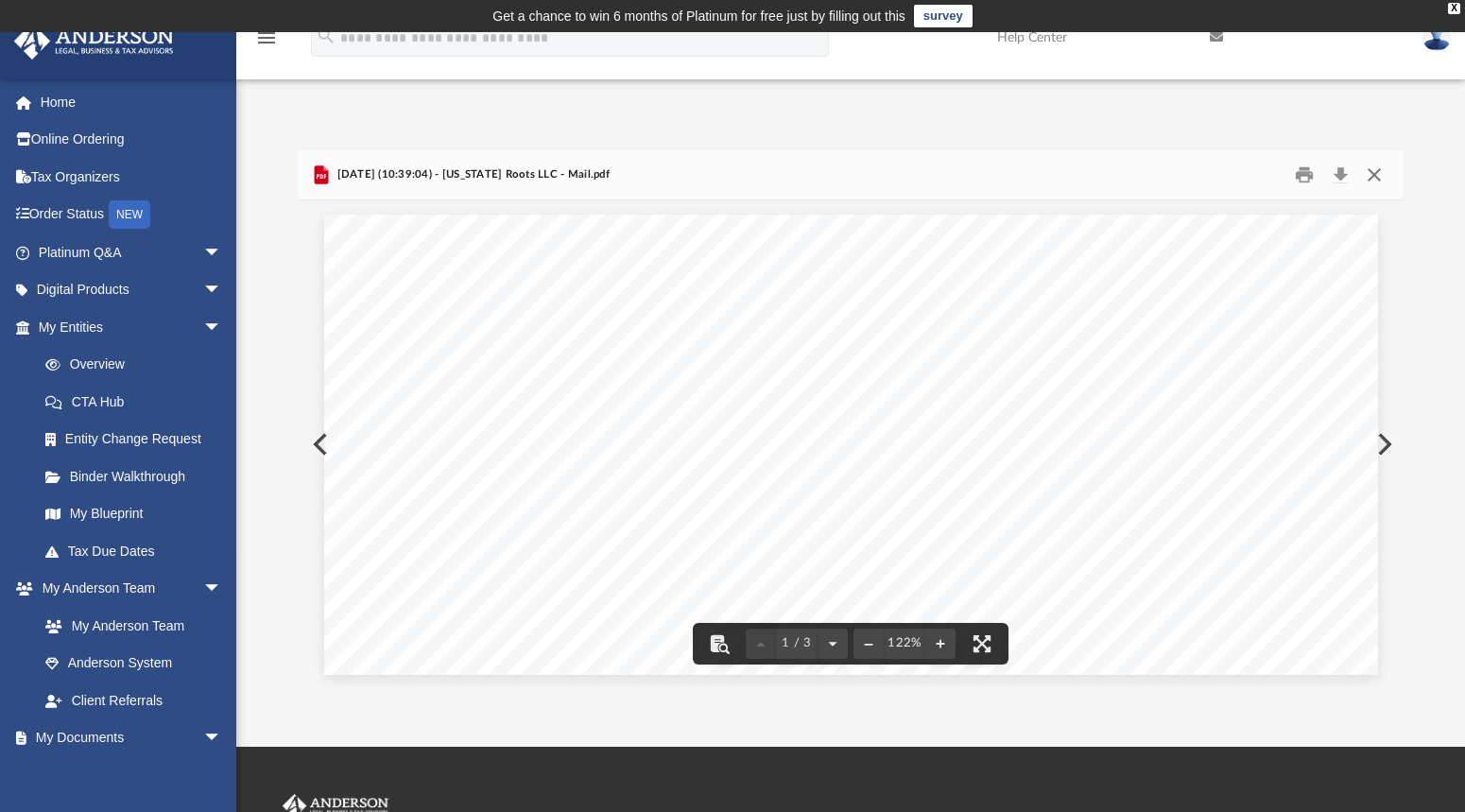
click at [1369, 173] on button "Close" at bounding box center [1374, 174] width 34 height 30
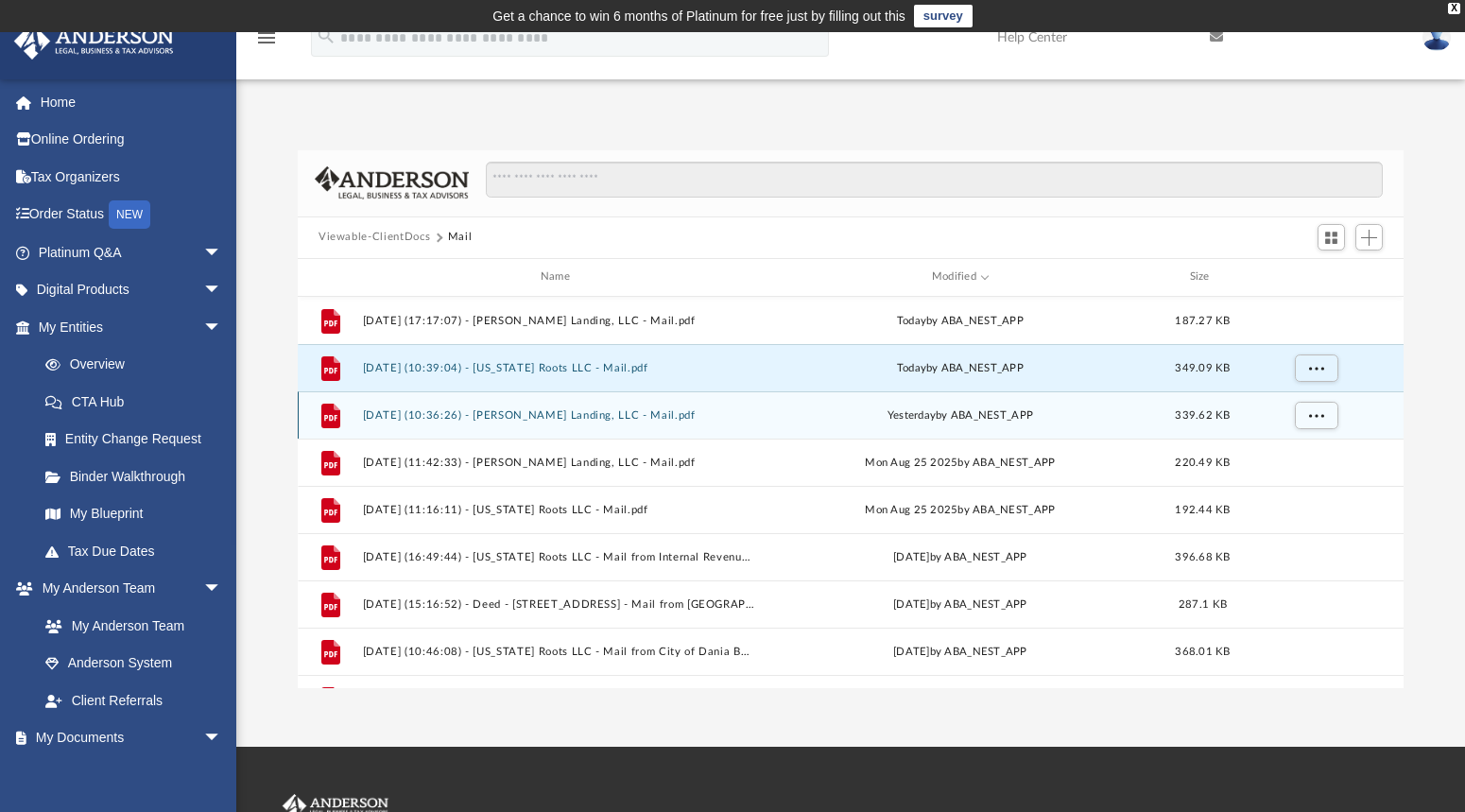
click at [556, 416] on button "2025.09.09 (10:36:26) - Brock Landing, LLC - Mail.pdf" at bounding box center [560, 414] width 393 height 12
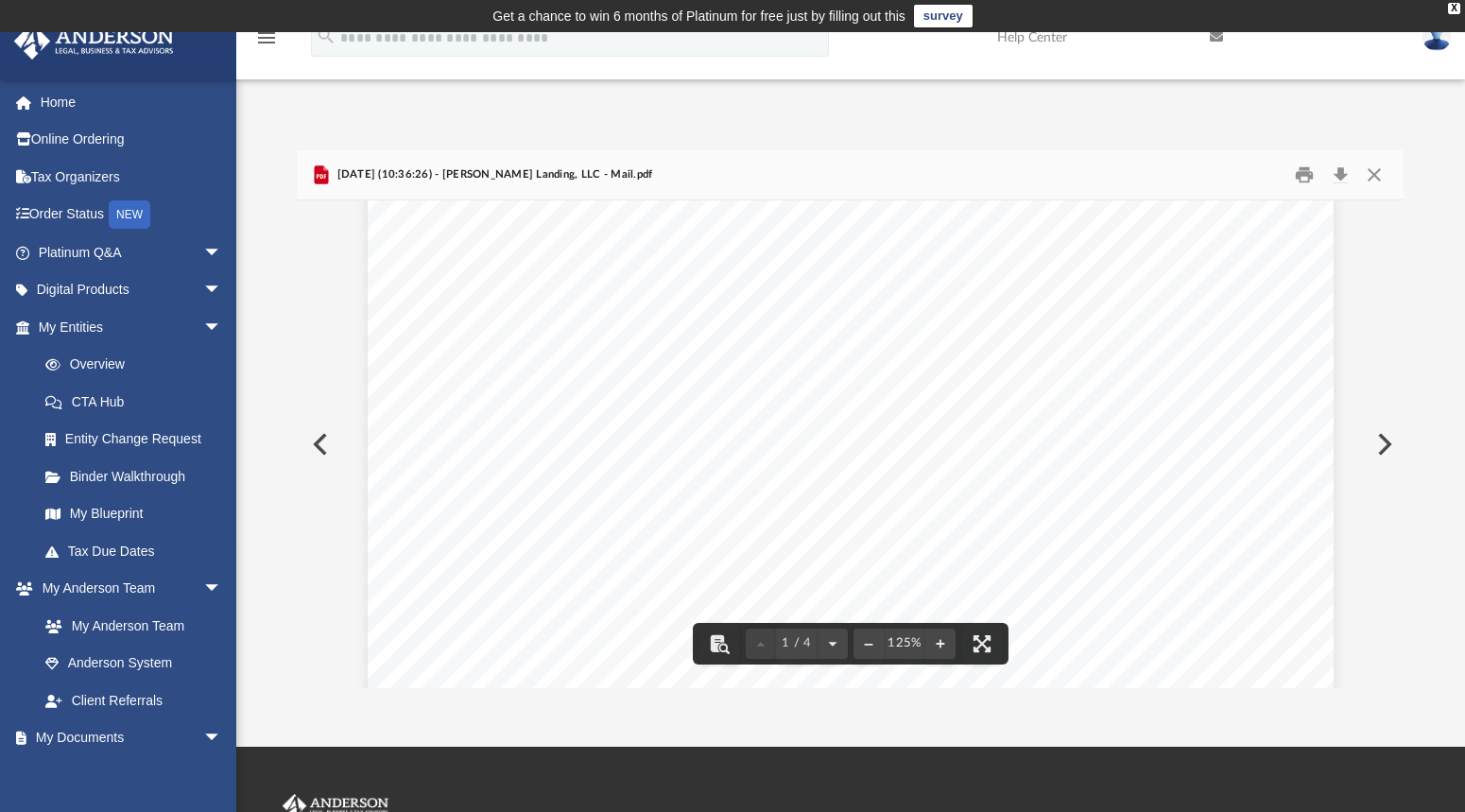
scroll to position [346, 0]
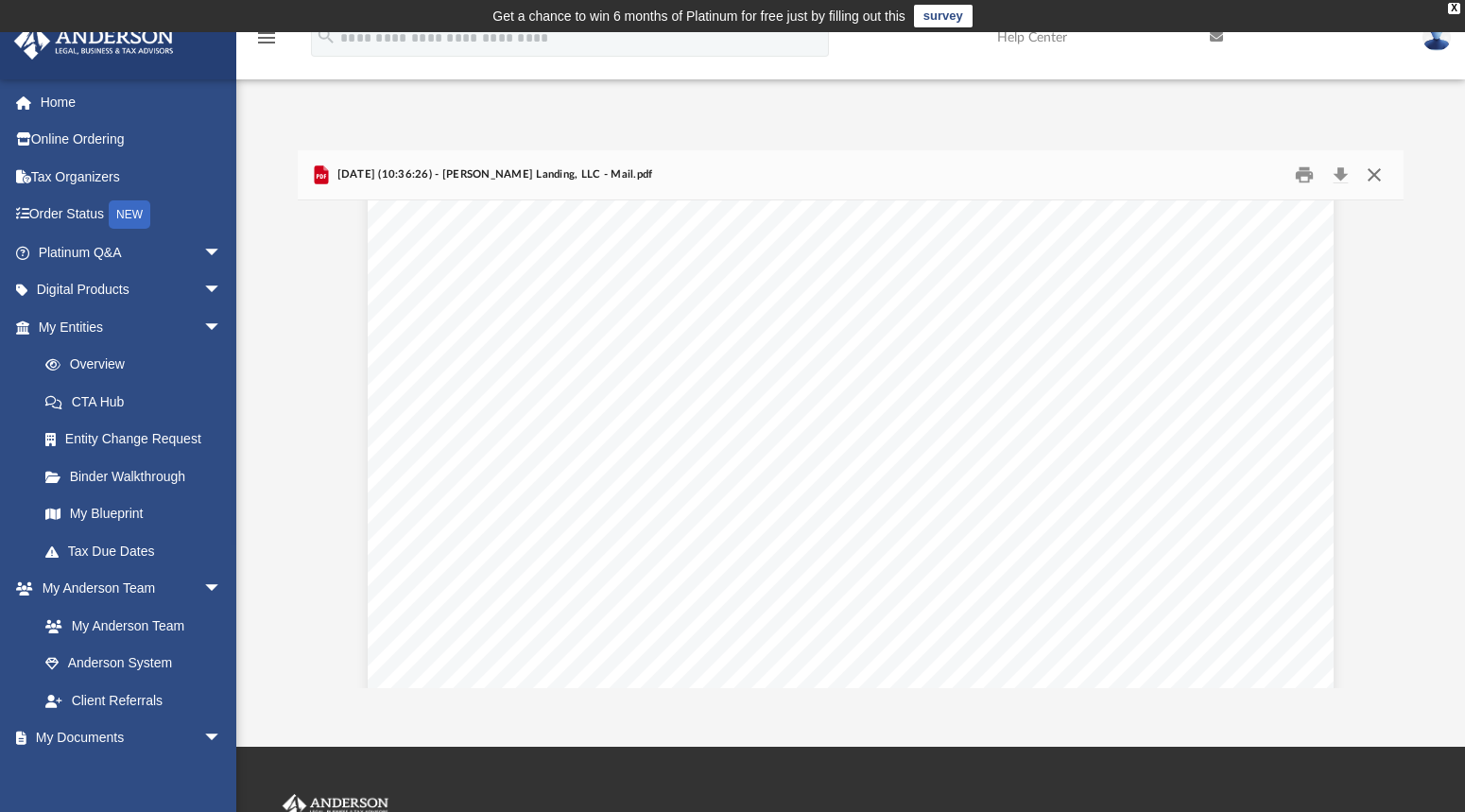
click at [1371, 176] on button "Close" at bounding box center [1374, 174] width 34 height 30
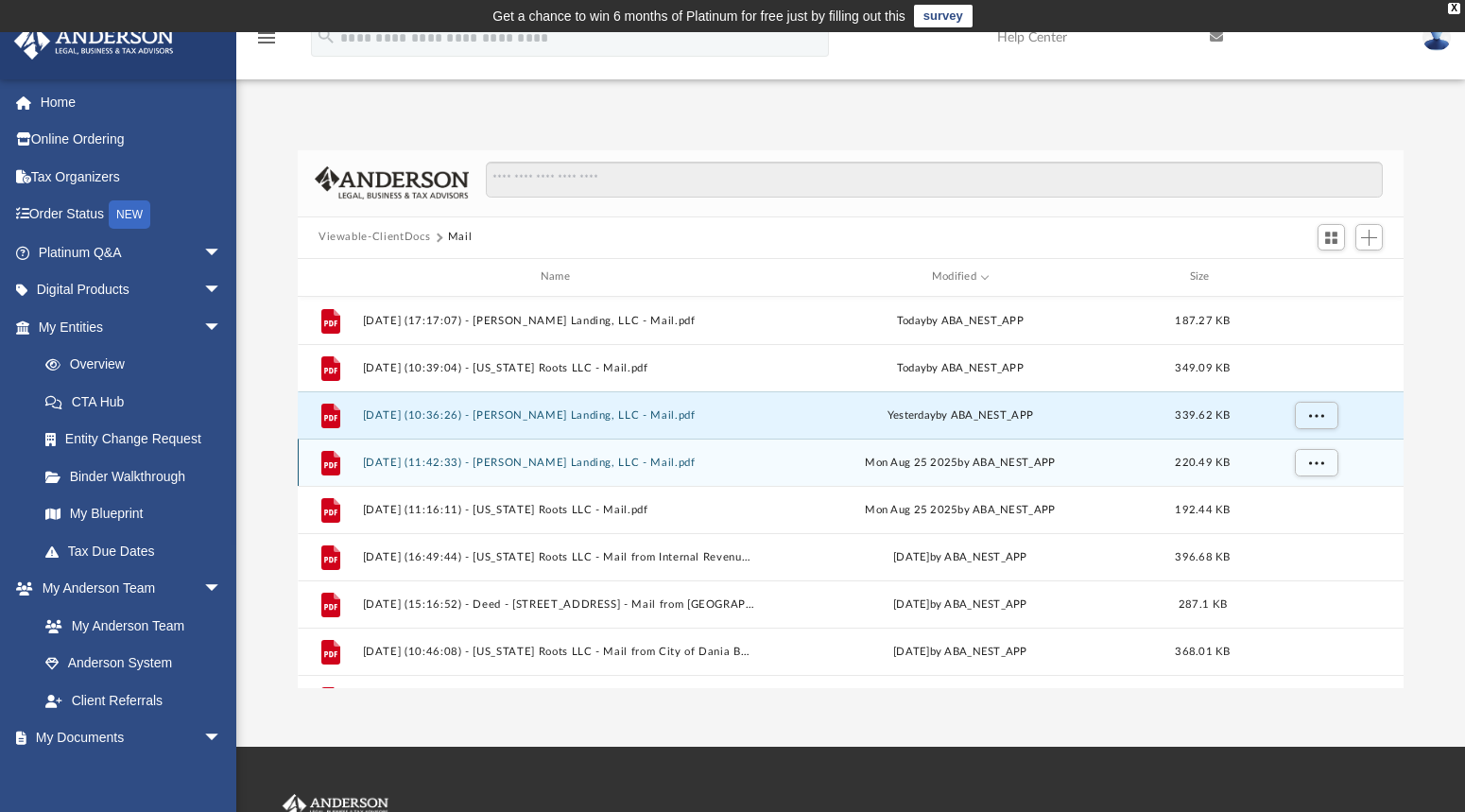
click at [531, 460] on button "2025.08.25 (11:42:33) - Brock Landing, LLC - Mail.pdf" at bounding box center [560, 461] width 393 height 12
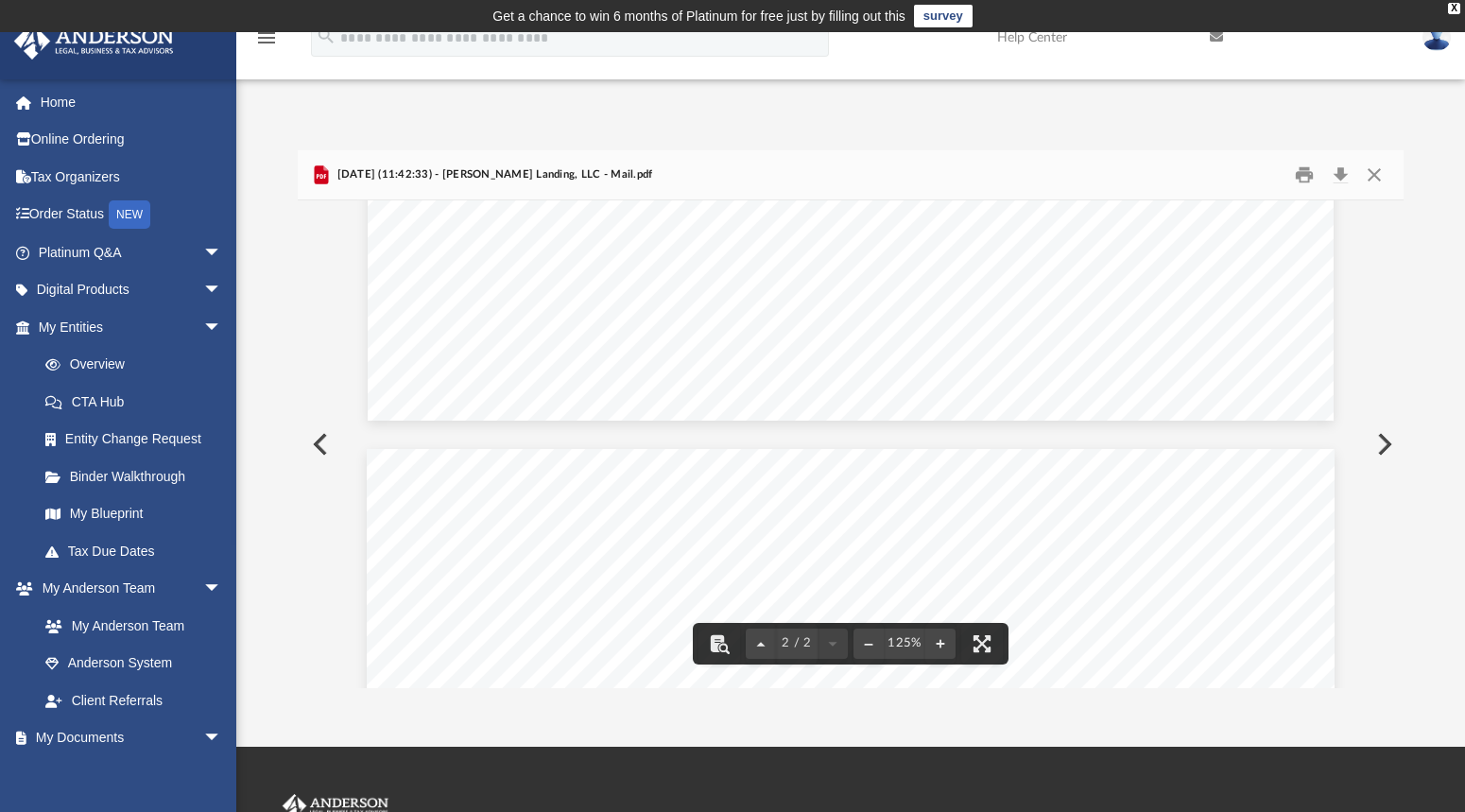
scroll to position [846, 0]
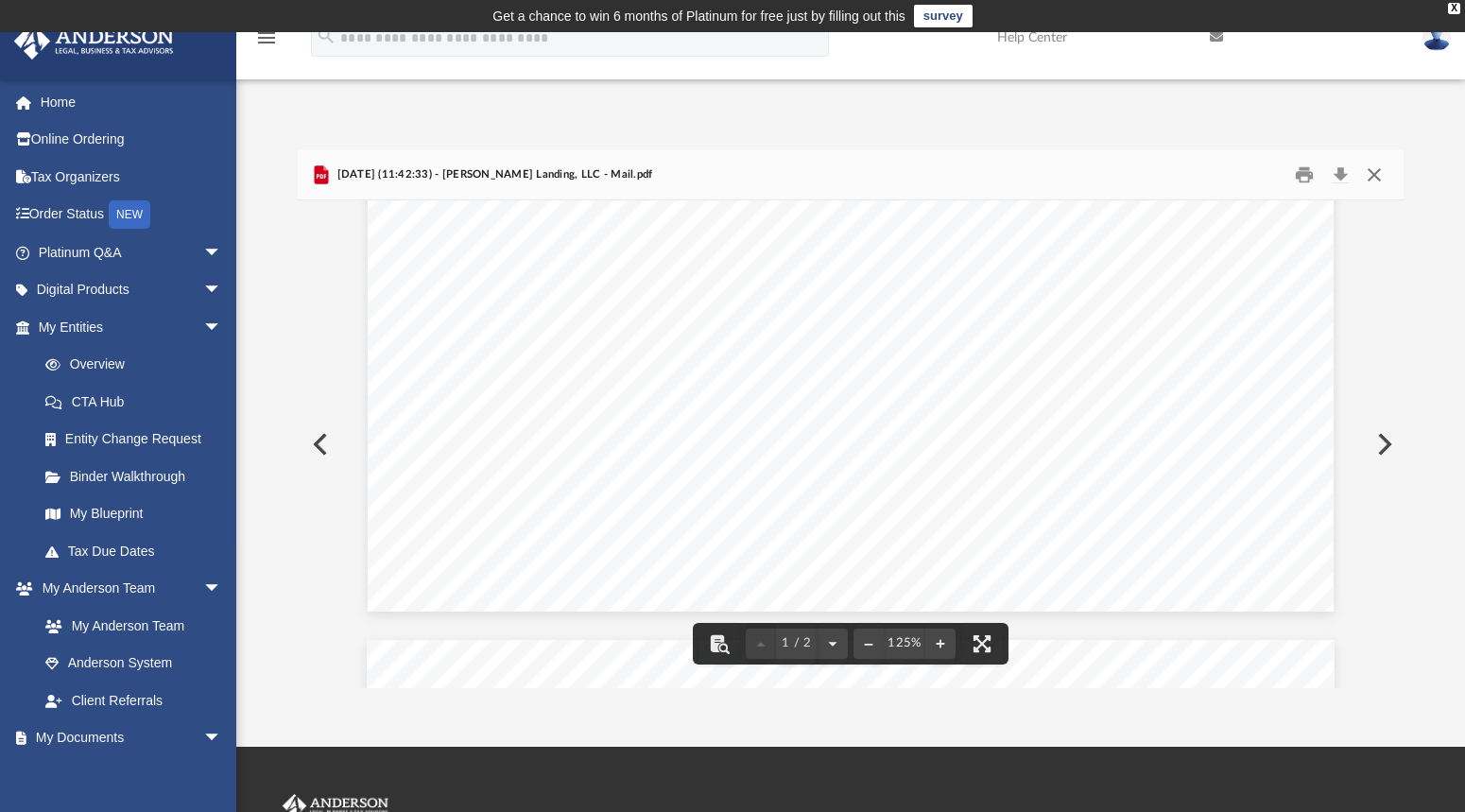
click at [1375, 173] on button "Close" at bounding box center [1374, 174] width 34 height 30
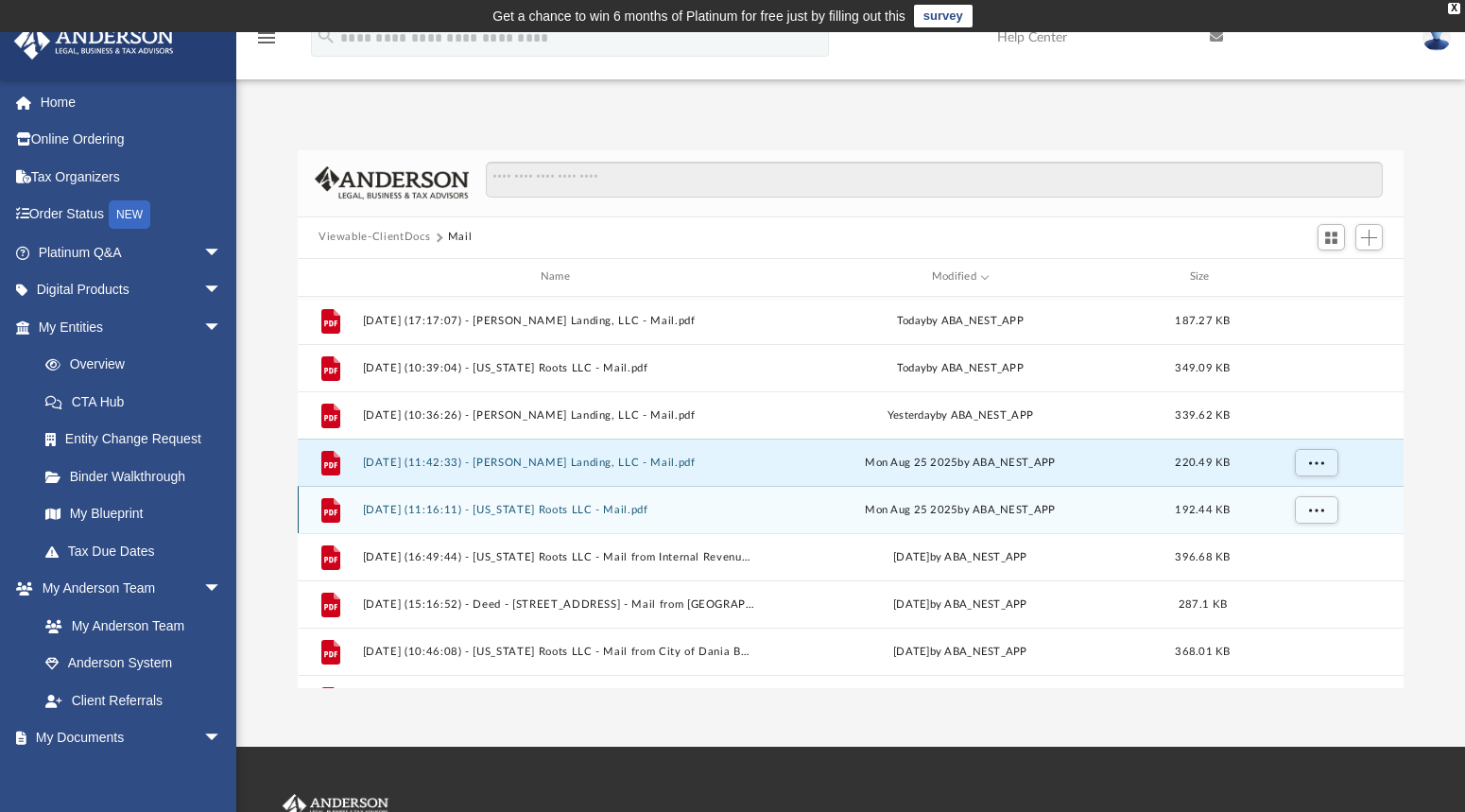
click at [504, 504] on button "2025.08.25 (11:16:11) - Texas Roots LLC - Mail.pdf" at bounding box center [560, 508] width 393 height 12
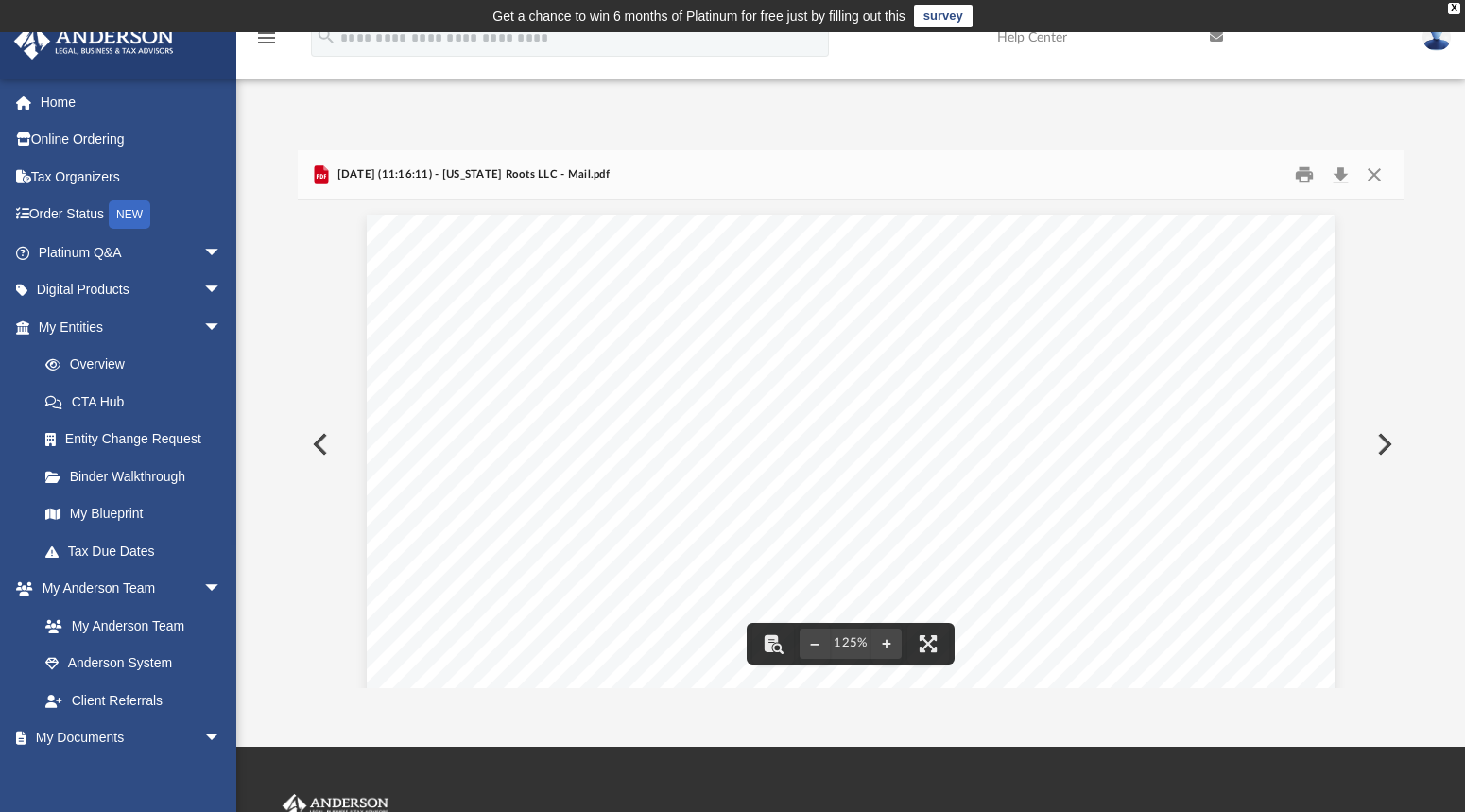
scroll to position [347, 0]
click at [1371, 175] on button "Close" at bounding box center [1374, 174] width 34 height 30
